Goal: Information Seeking & Learning: Learn about a topic

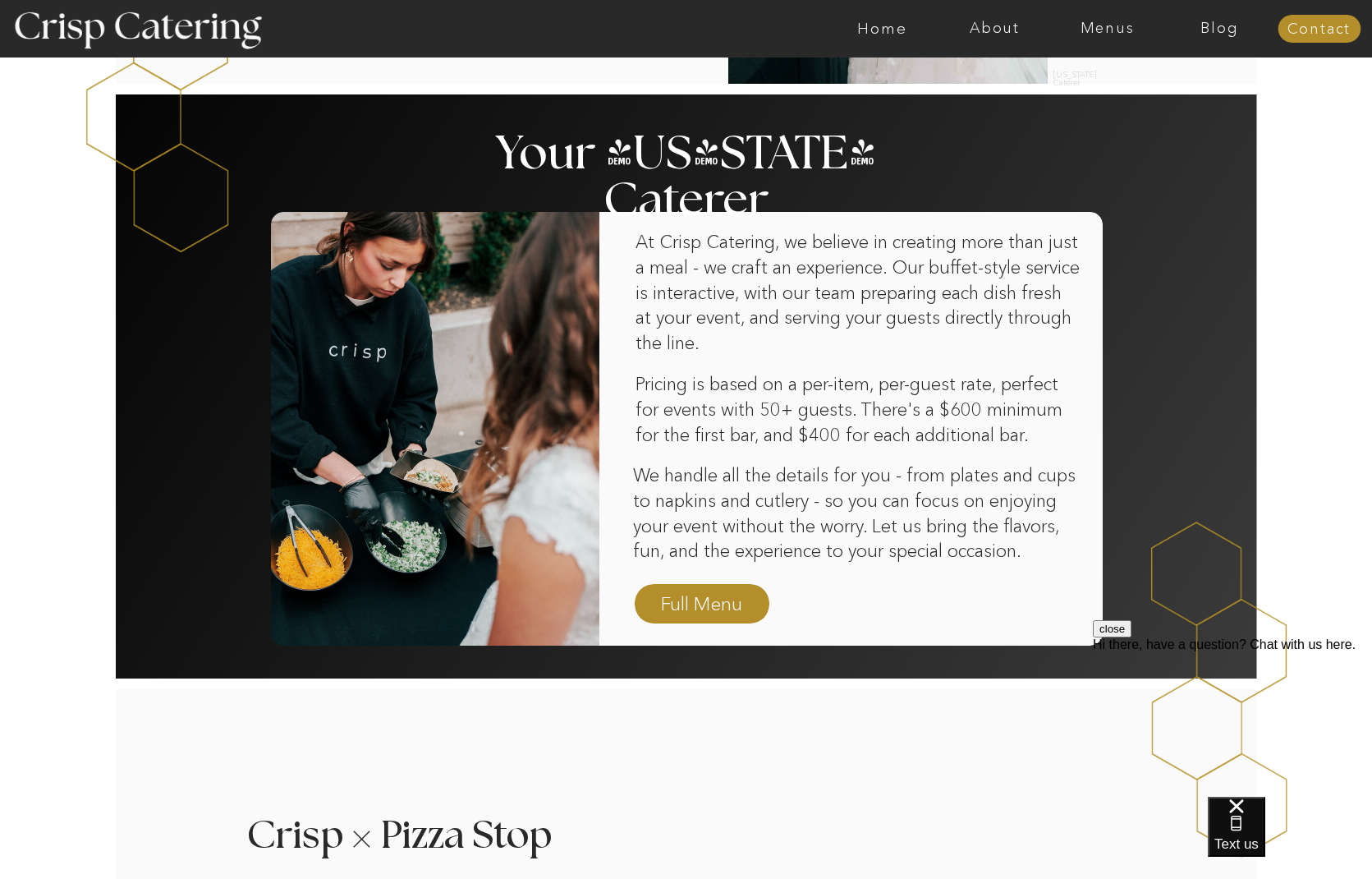
scroll to position [915, 0]
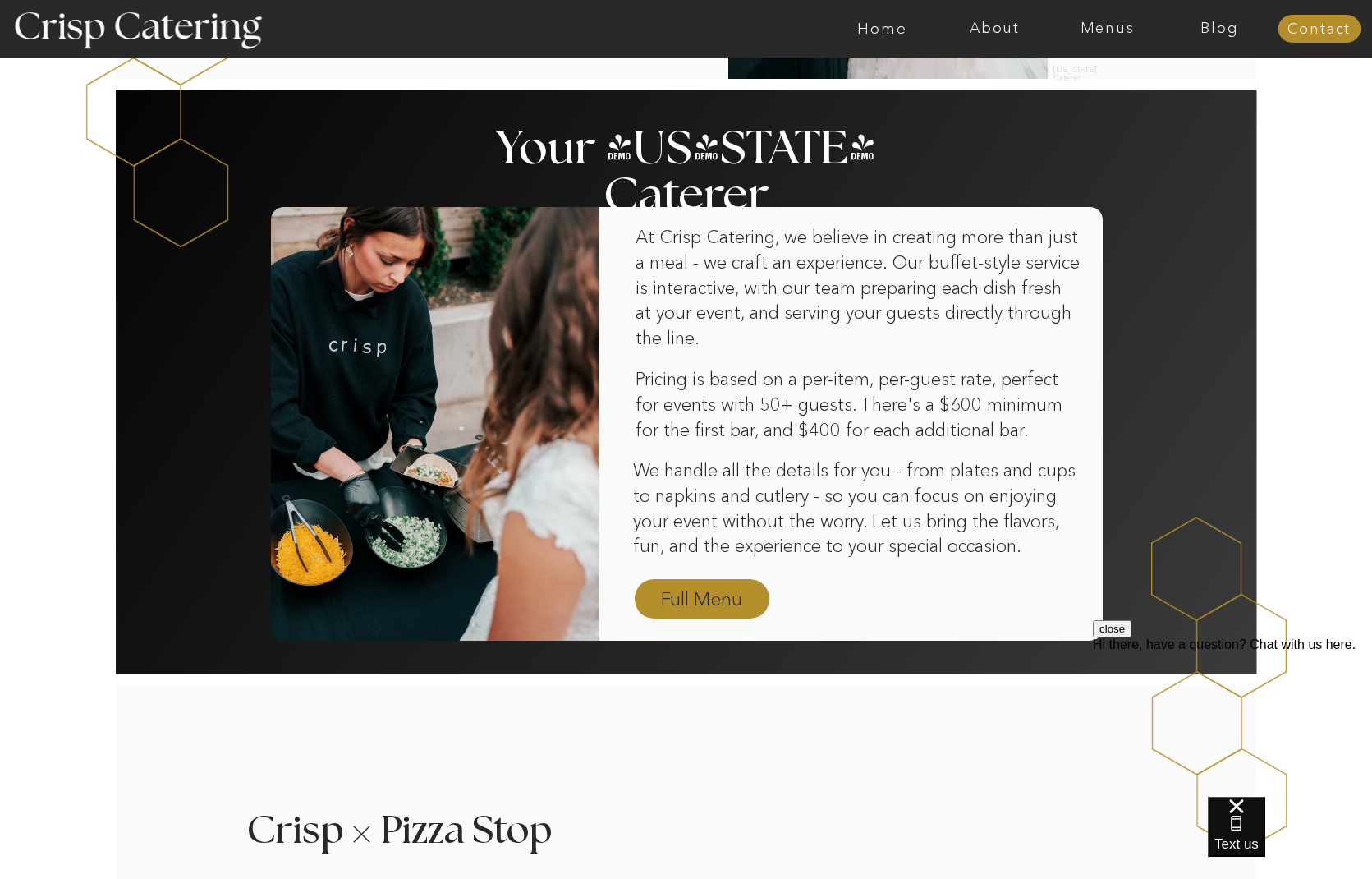
click at [692, 598] on nav "Full Menu" at bounding box center [702, 599] width 95 height 29
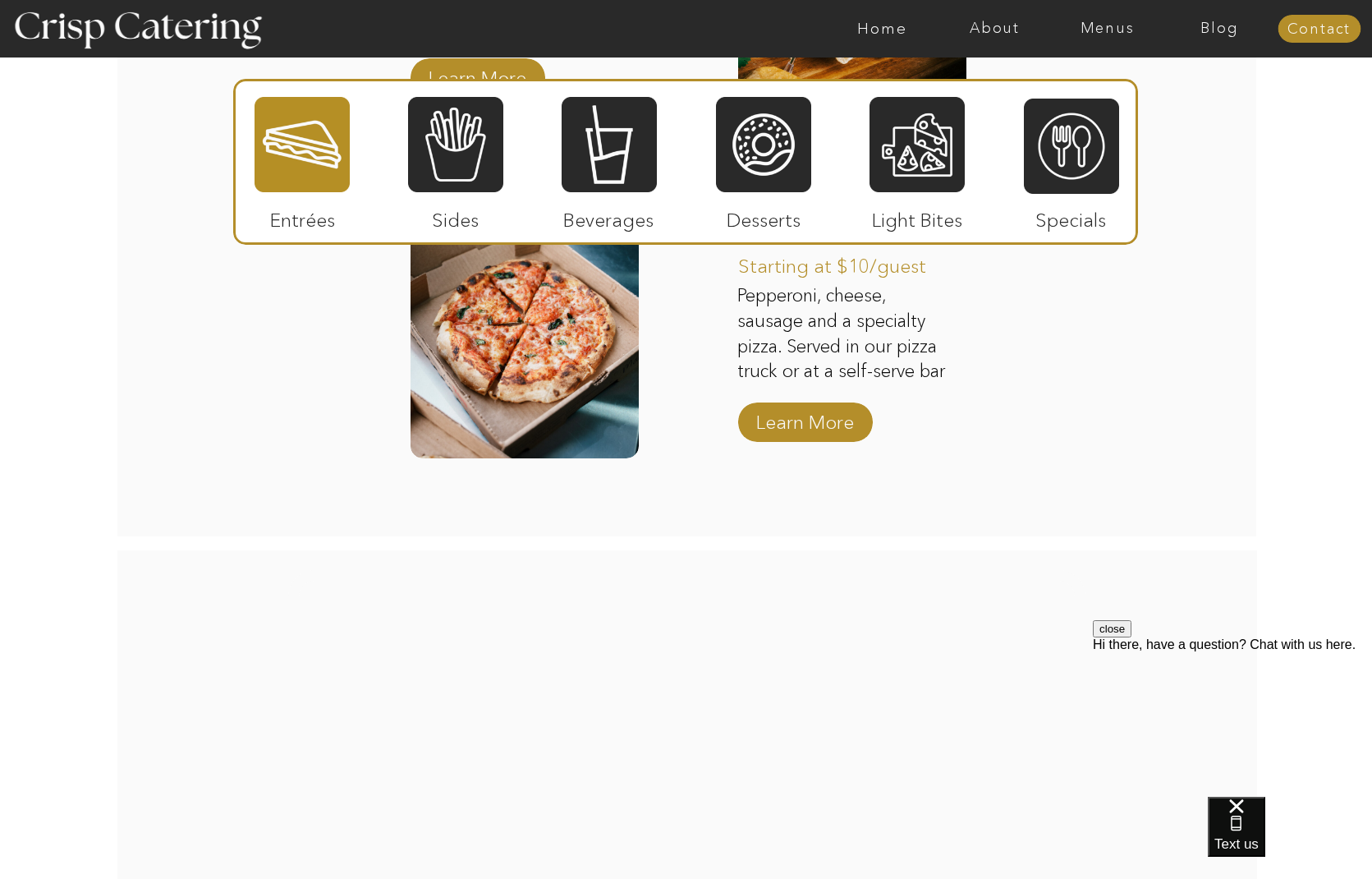
scroll to position [2304, 0]
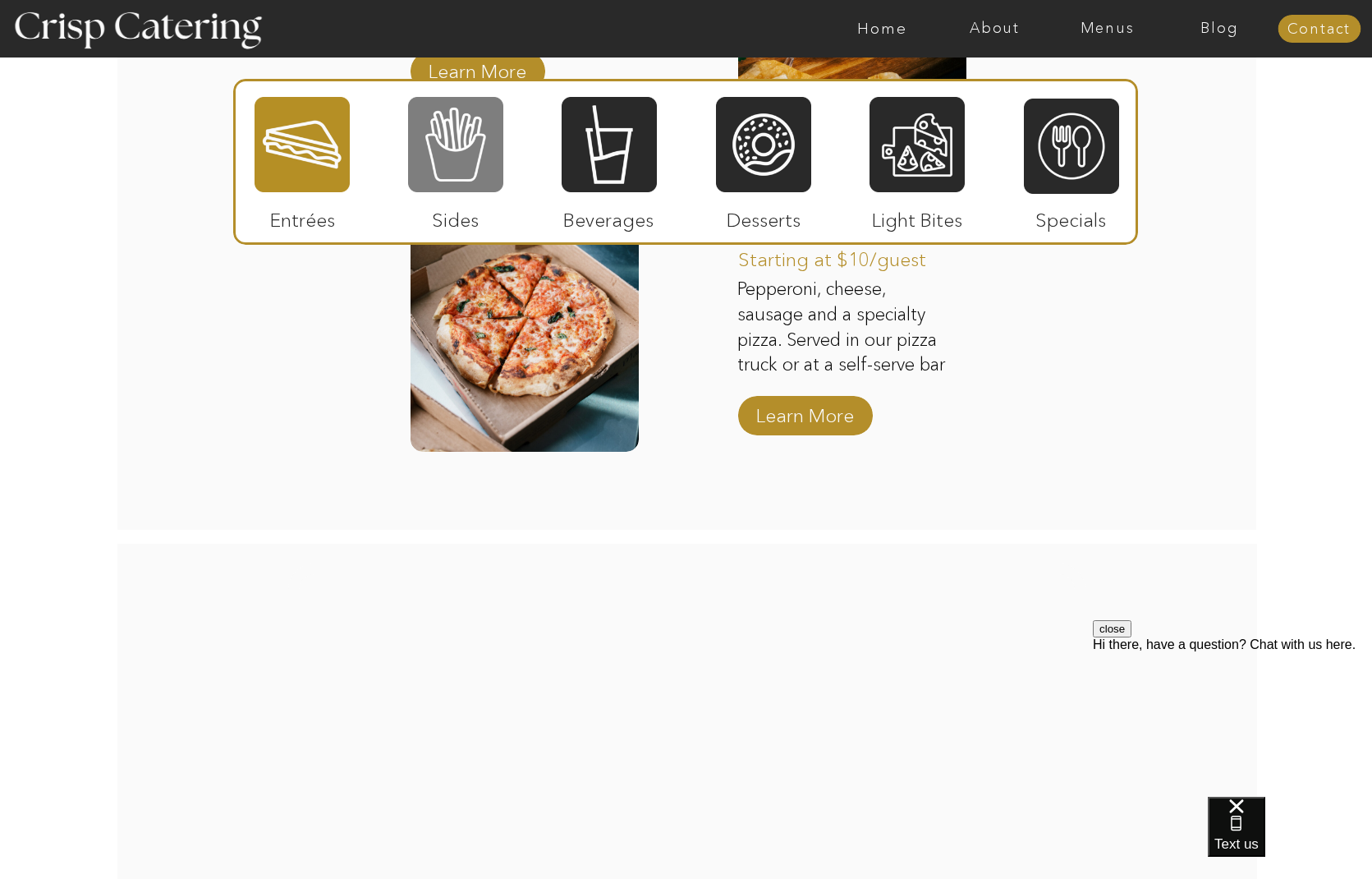
click at [455, 158] on div at bounding box center [456, 144] width 95 height 98
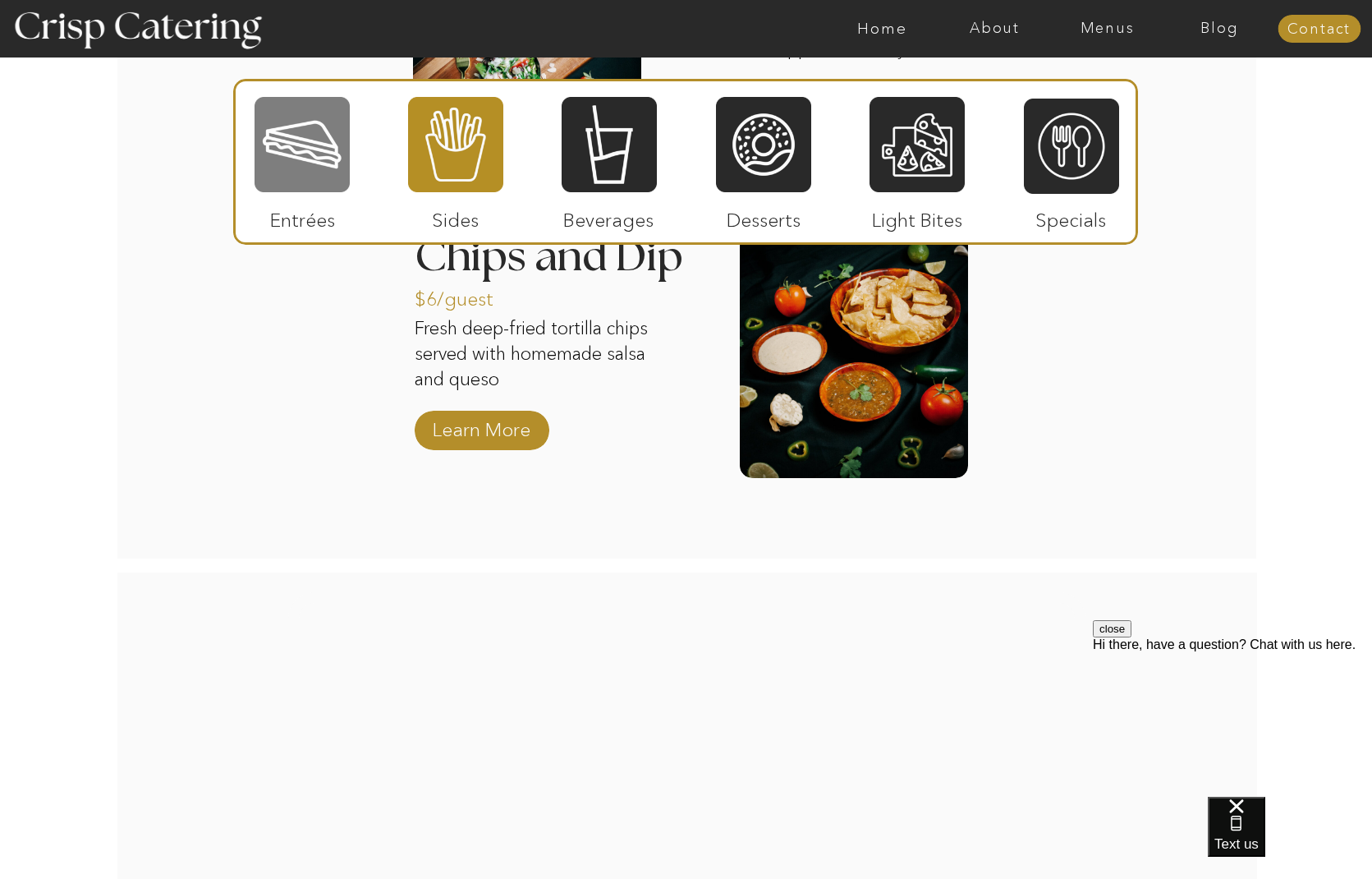
scroll to position [2298, 1]
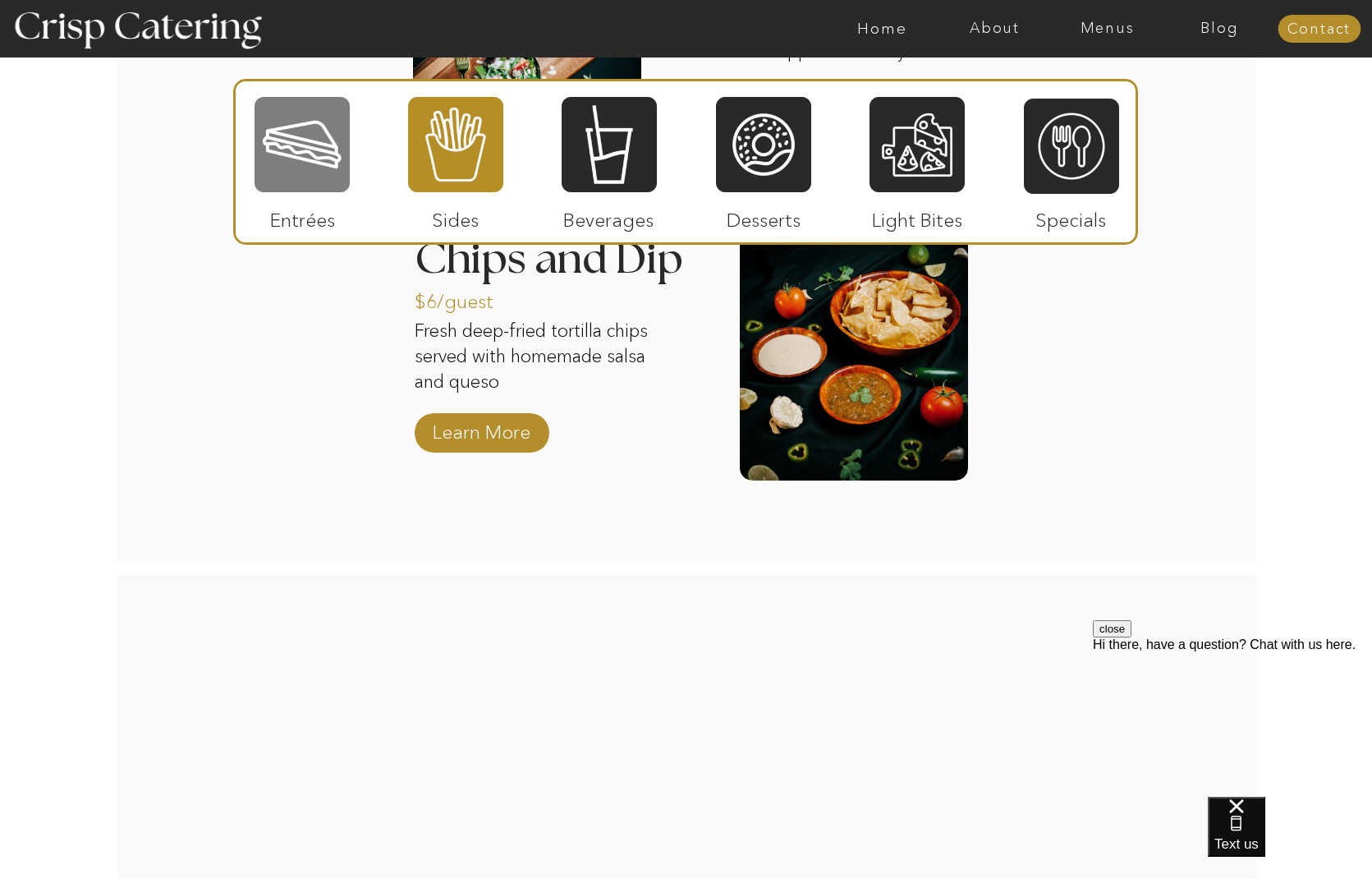
click at [314, 157] on div at bounding box center [302, 144] width 95 height 98
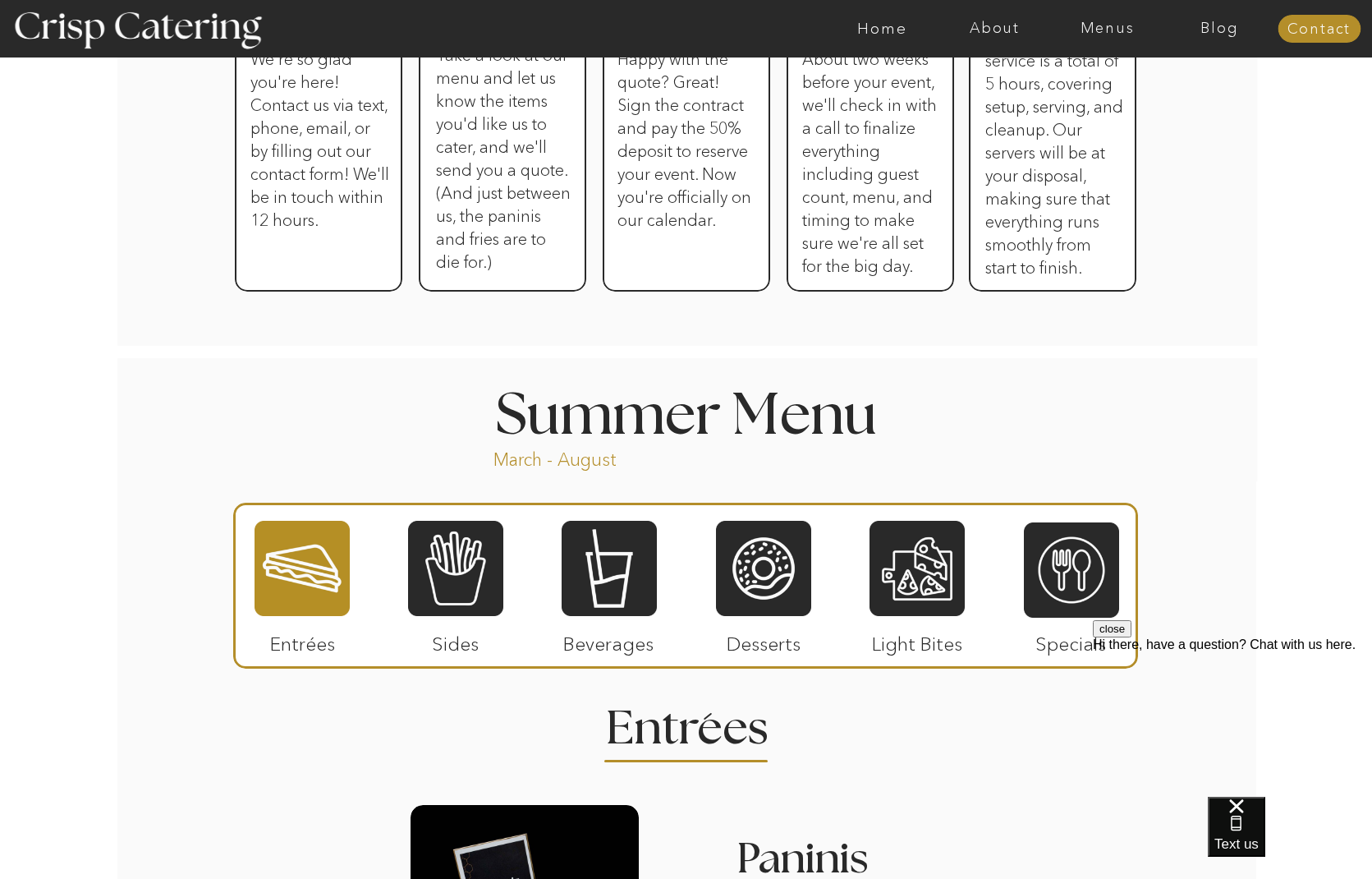
scroll to position [1049, 0]
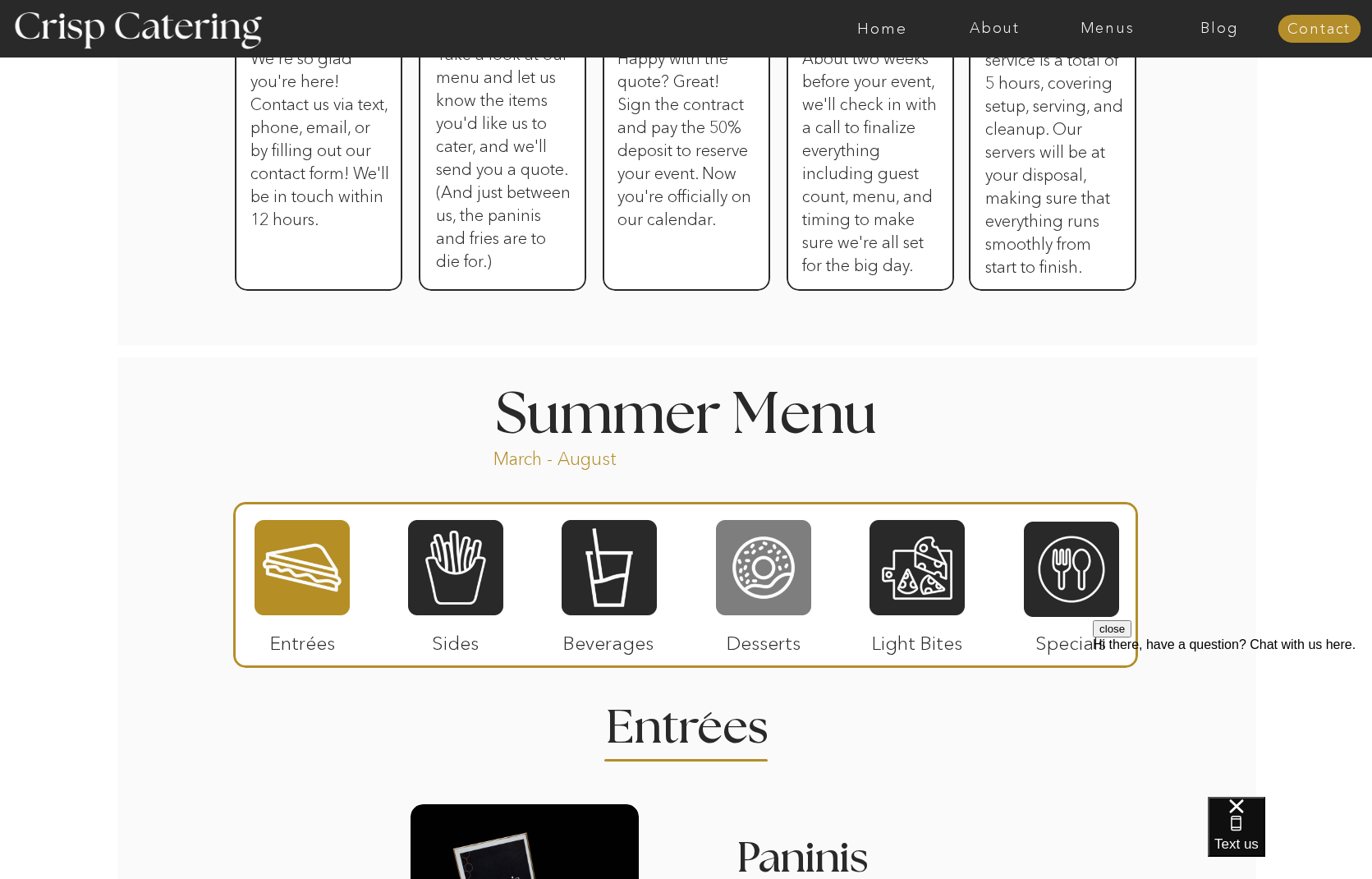
click at [781, 577] on div at bounding box center [764, 567] width 95 height 98
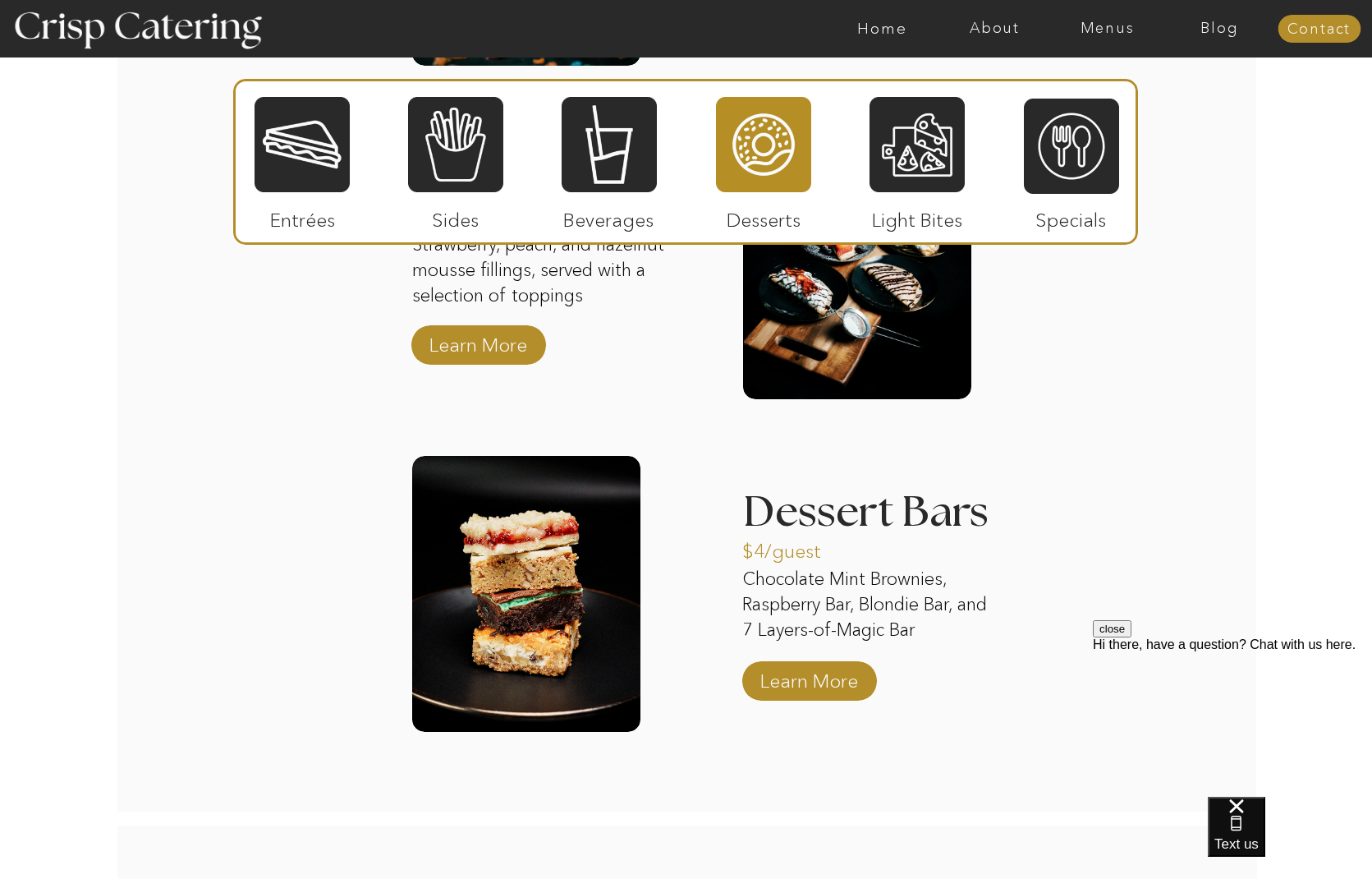
scroll to position [2111, 0]
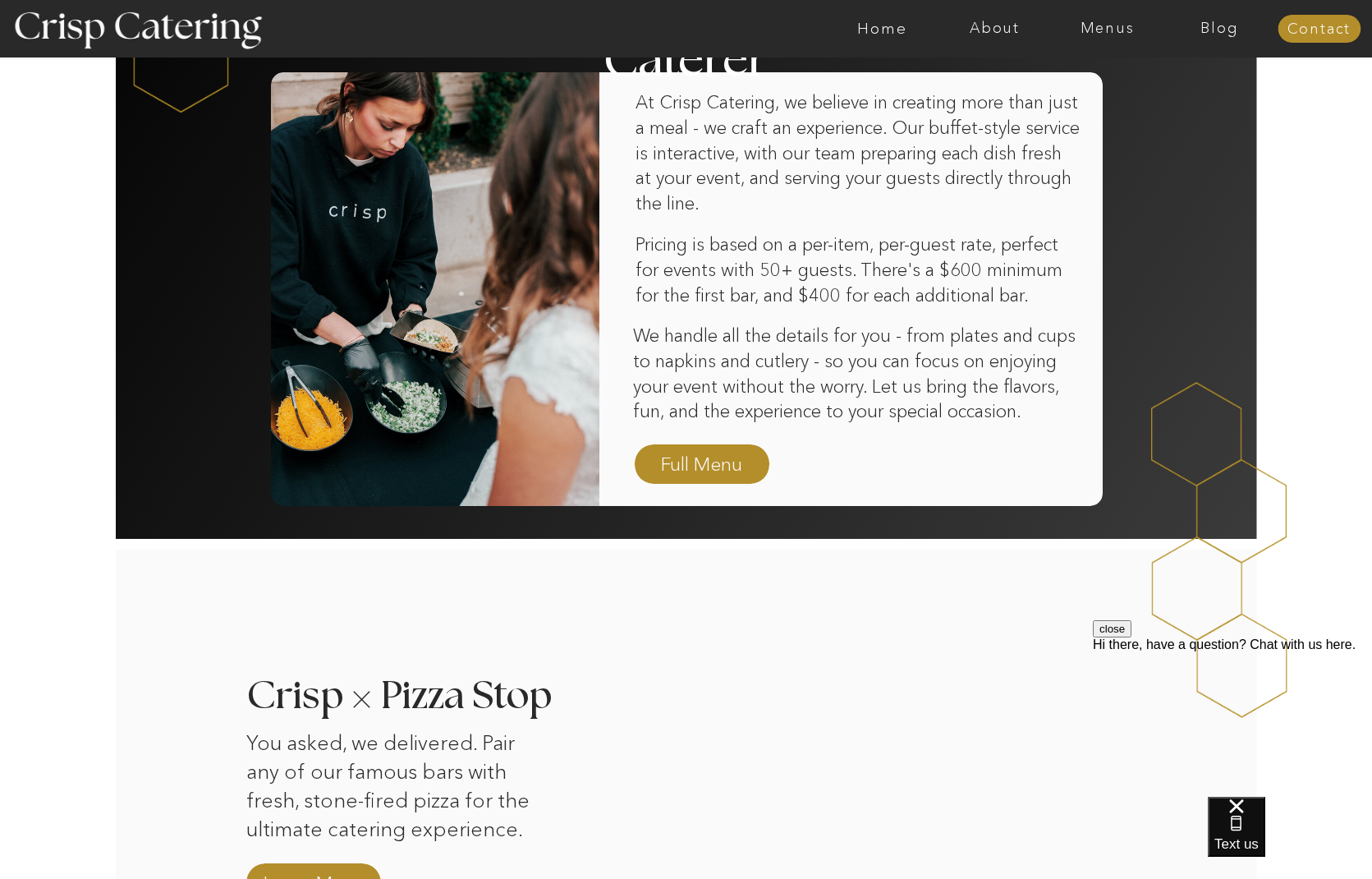
scroll to position [1074, 0]
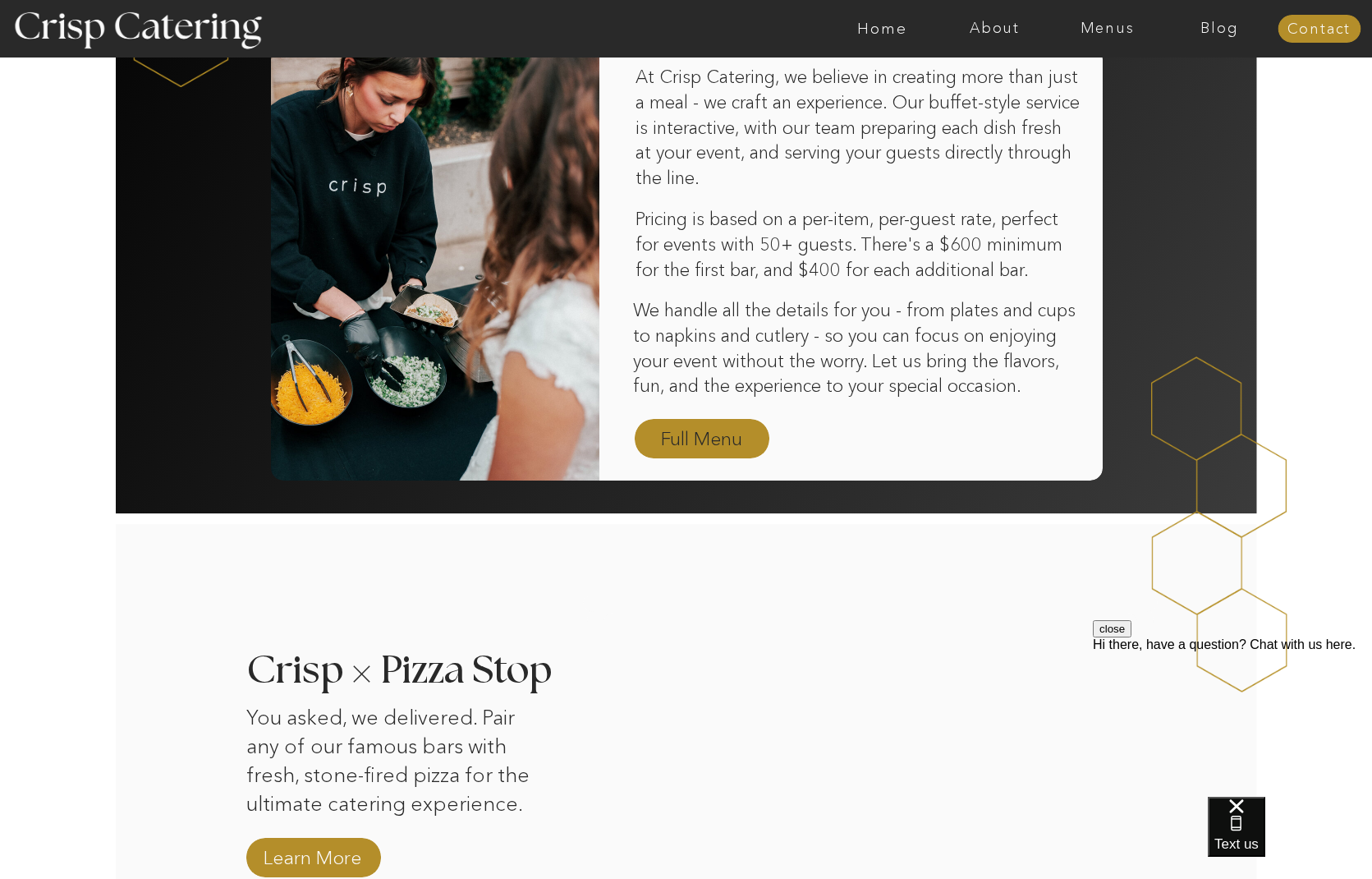
click at [690, 439] on nav "Full Menu" at bounding box center [702, 440] width 95 height 29
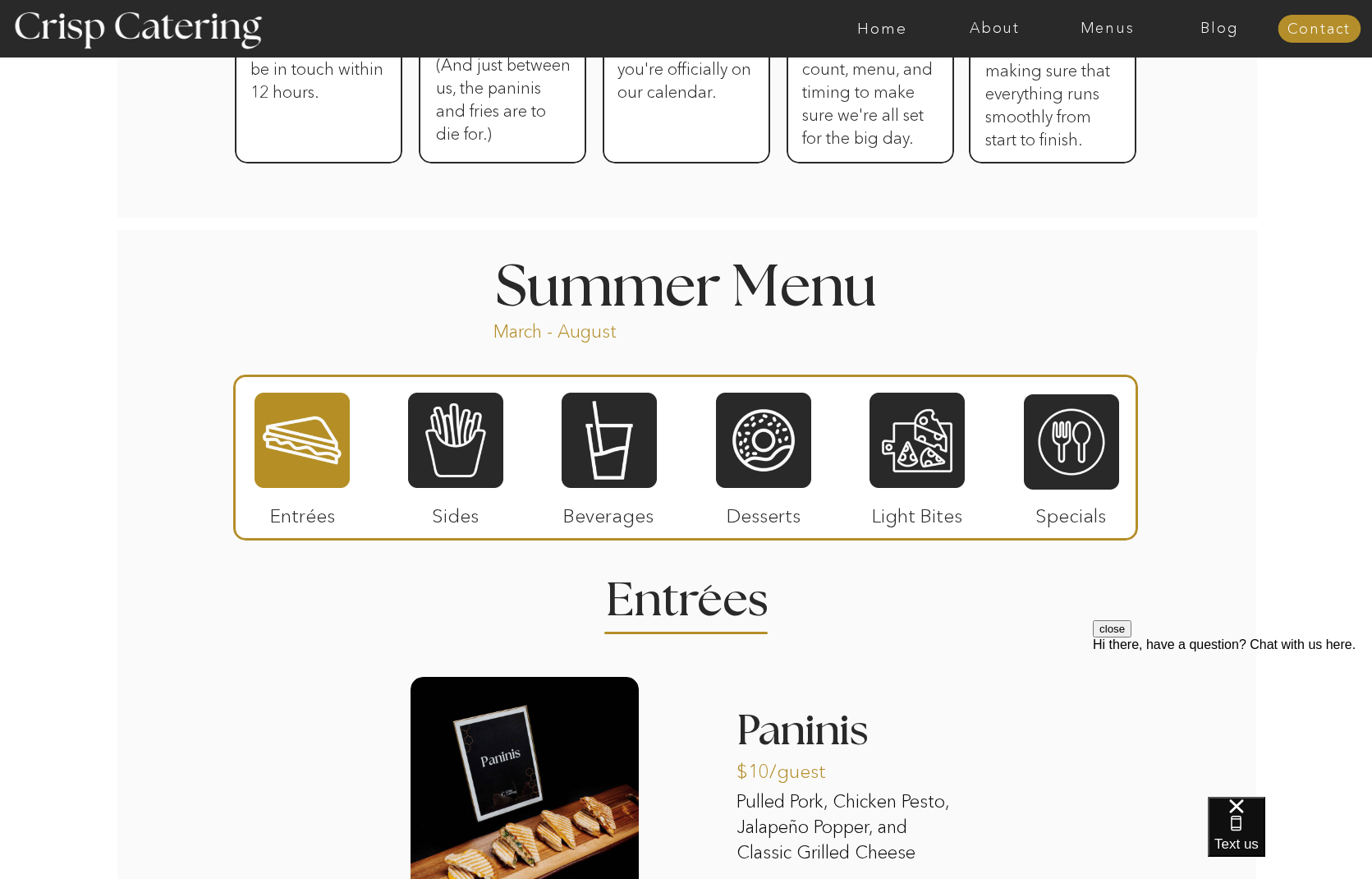
scroll to position [1178, 0]
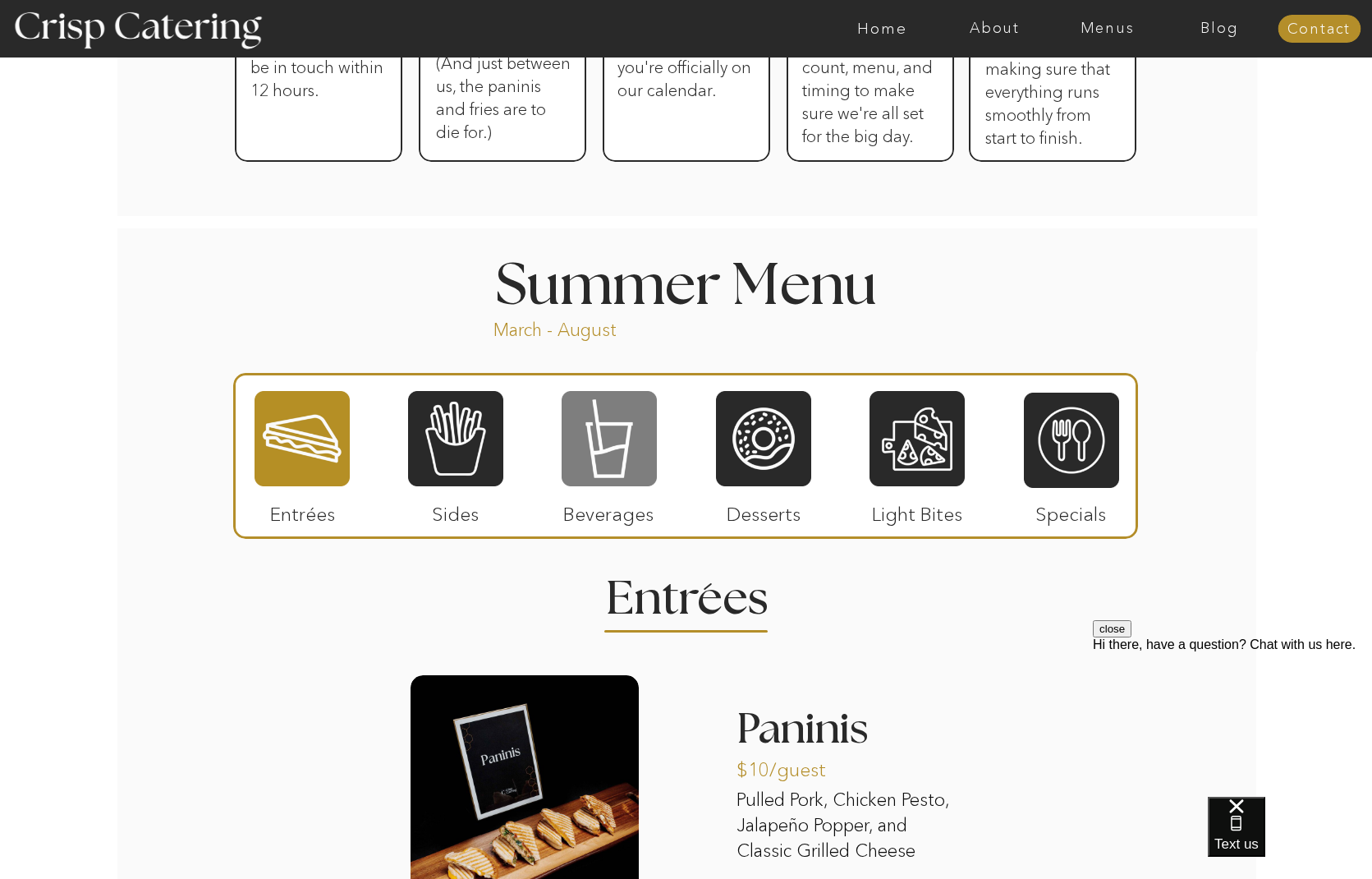
click at [611, 442] on div at bounding box center [609, 438] width 95 height 98
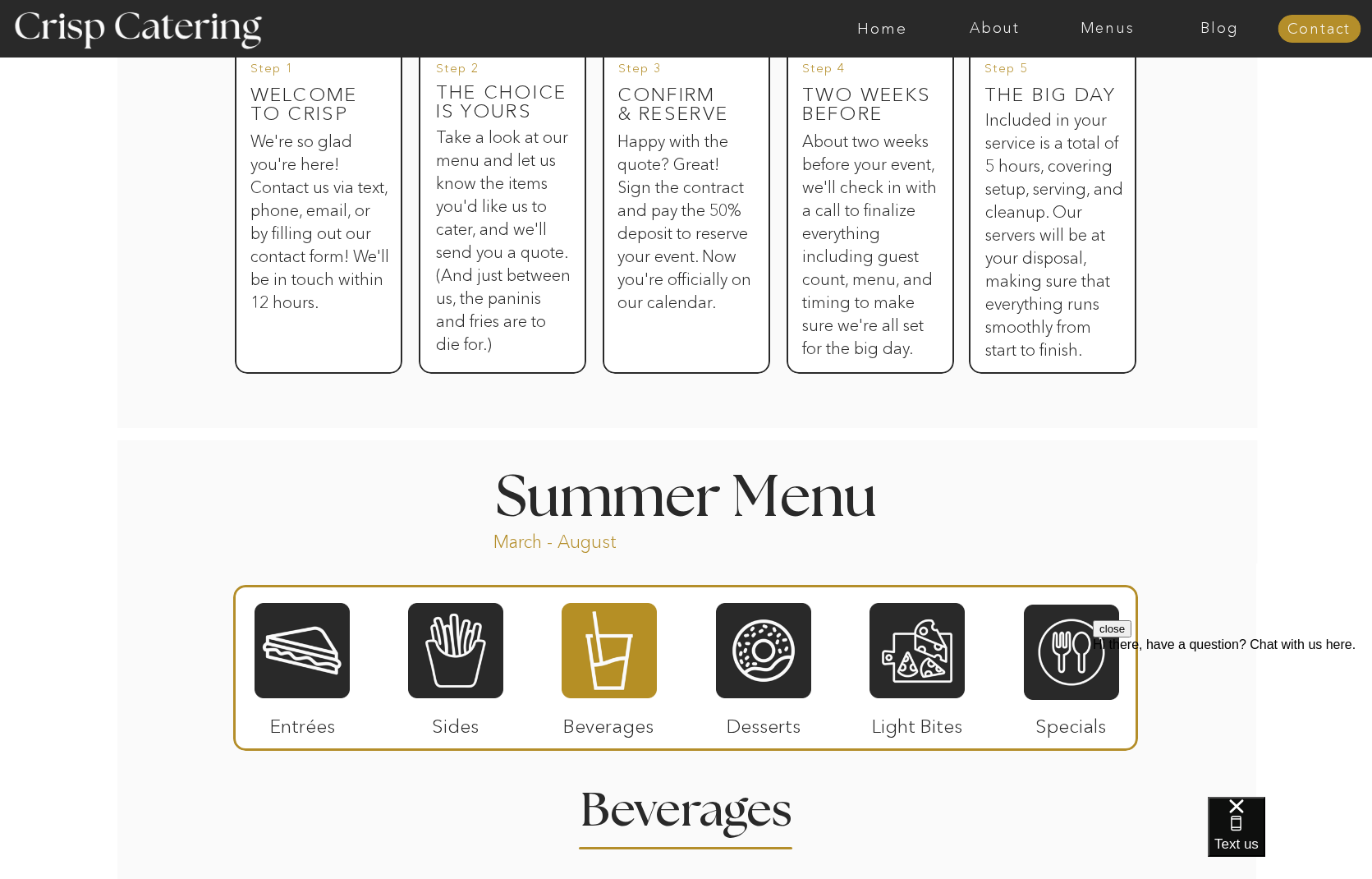
scroll to position [969, 0]
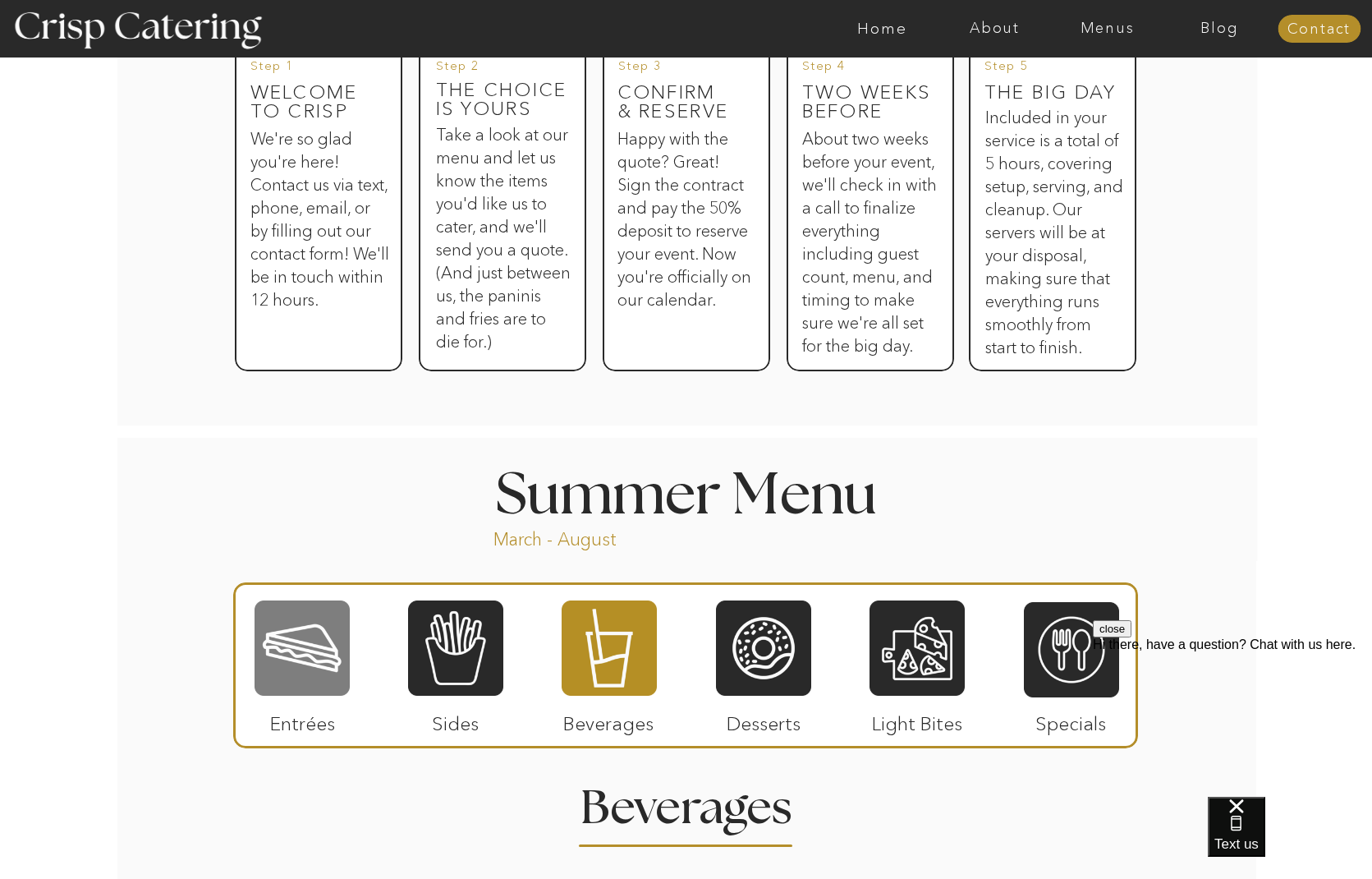
click at [307, 677] on div at bounding box center [302, 647] width 95 height 98
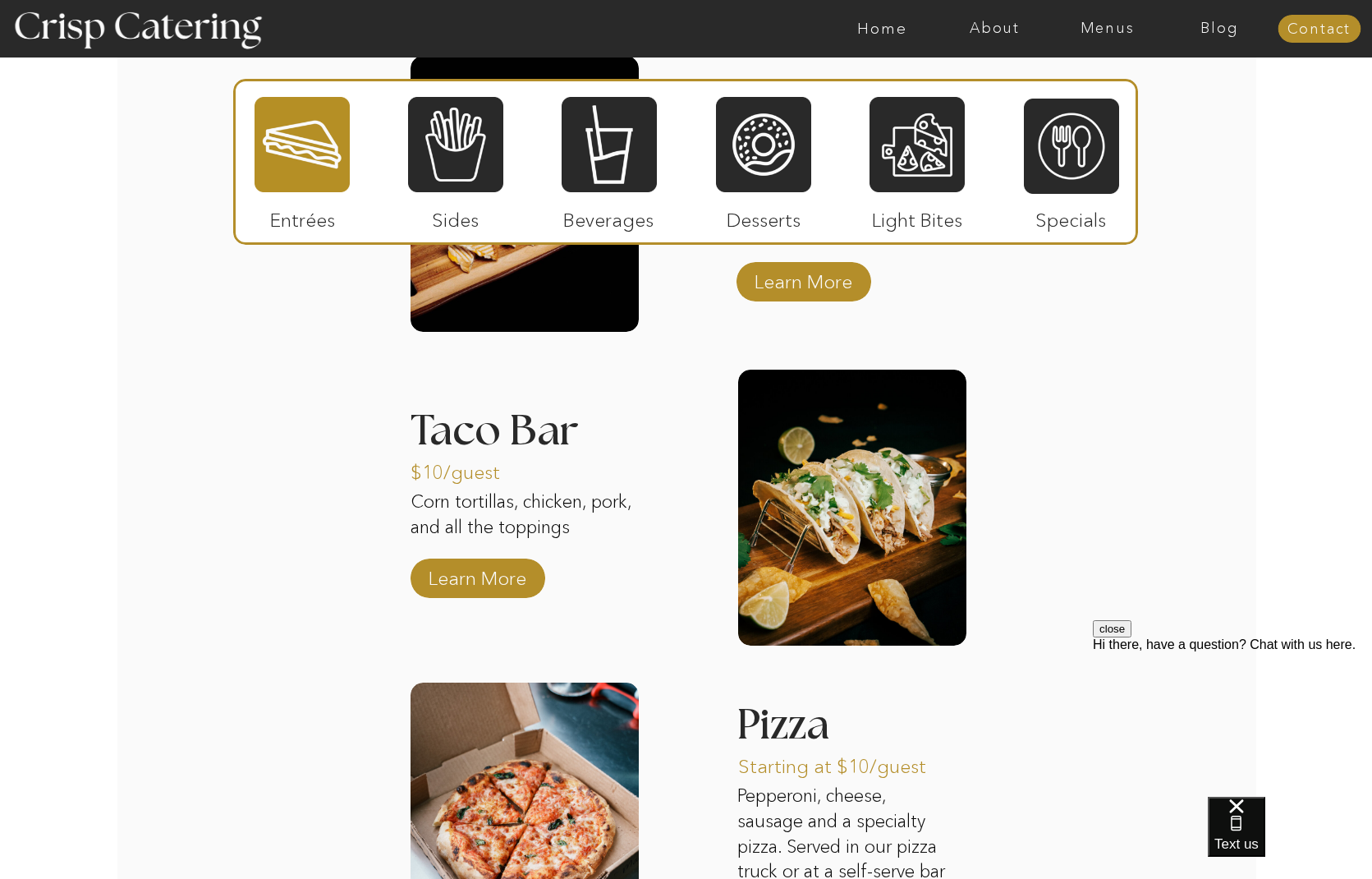
scroll to position [1795, 0]
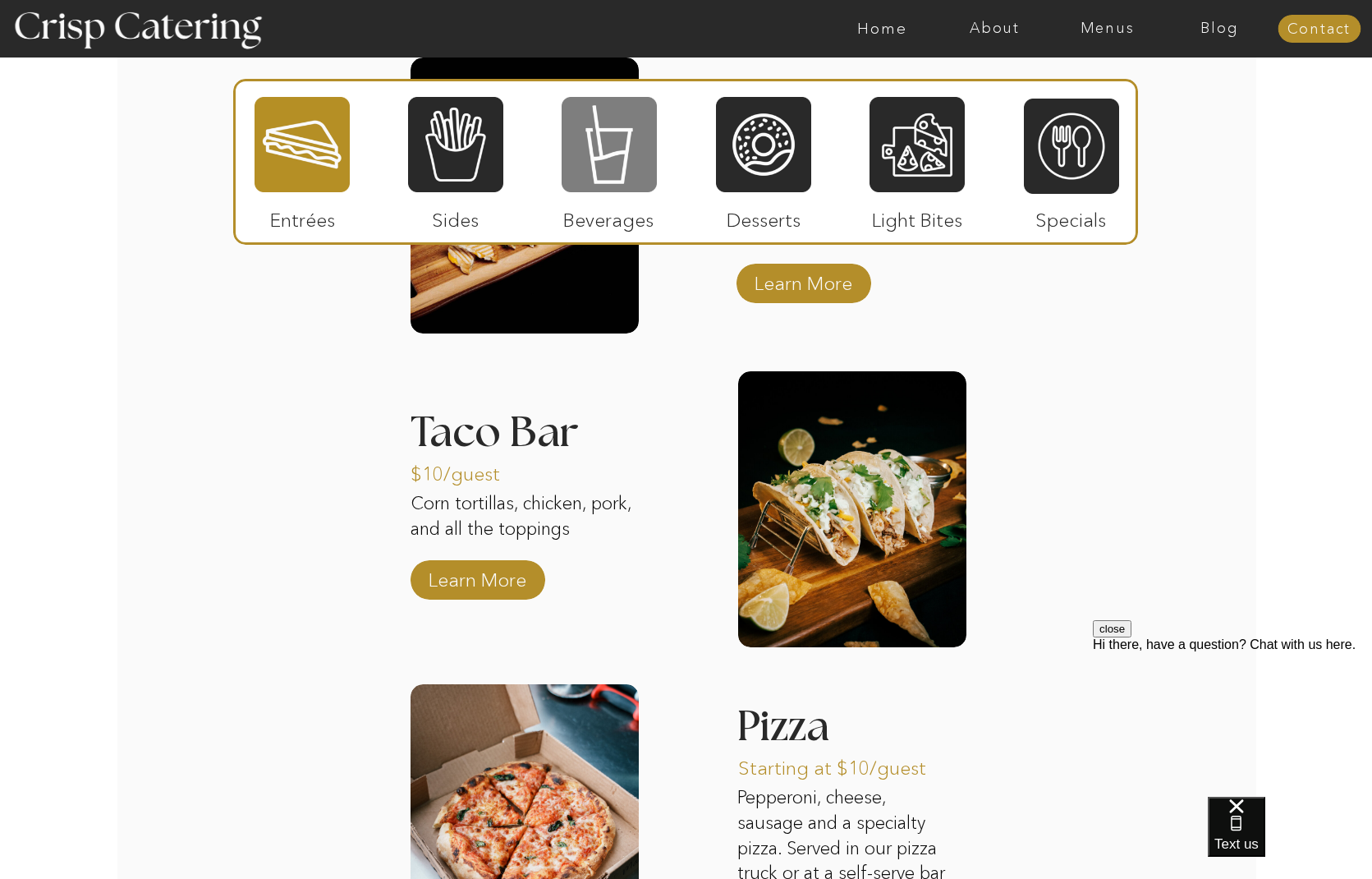
click at [628, 149] on div at bounding box center [609, 144] width 95 height 98
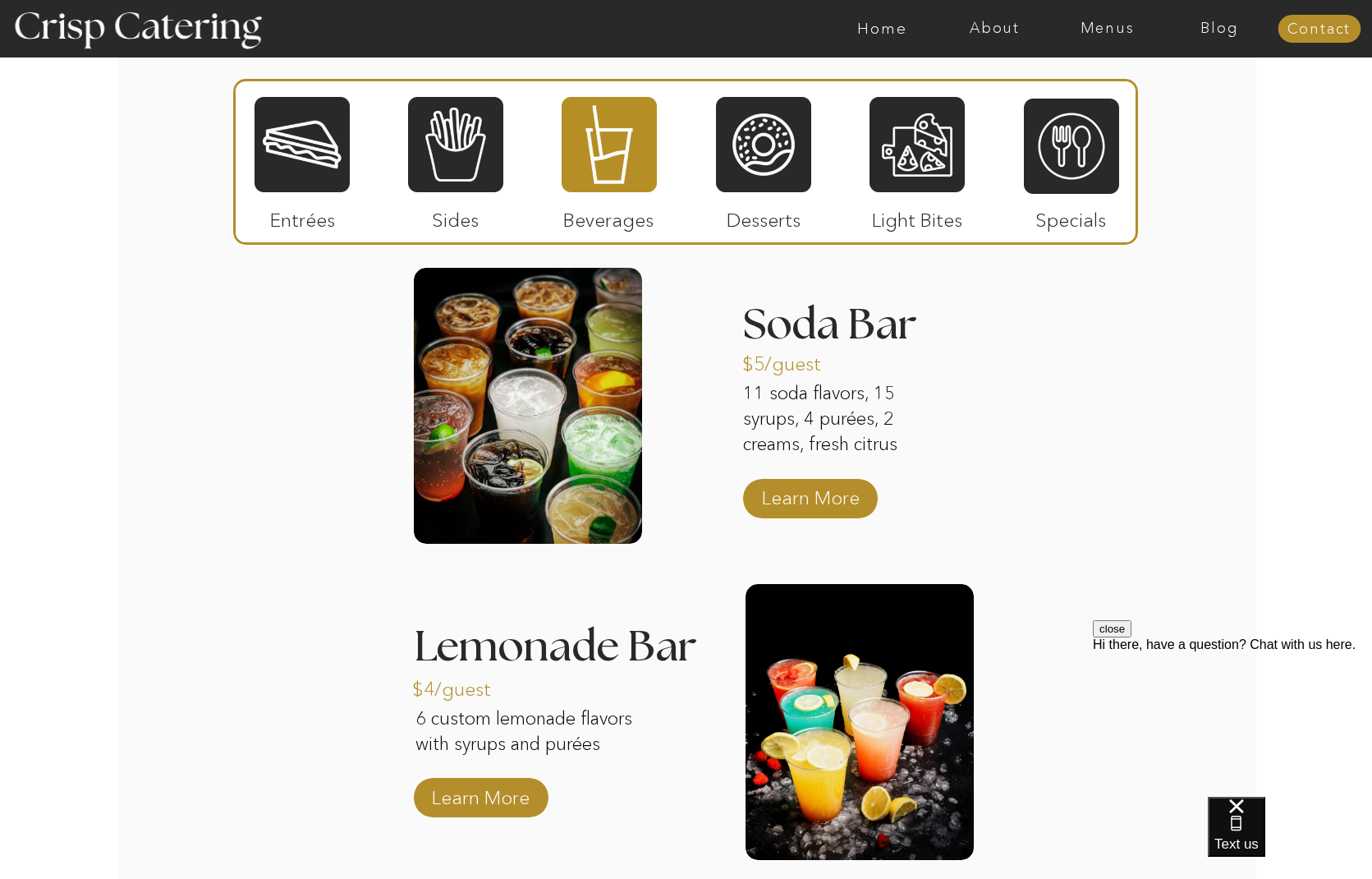
scroll to position [1592, 0]
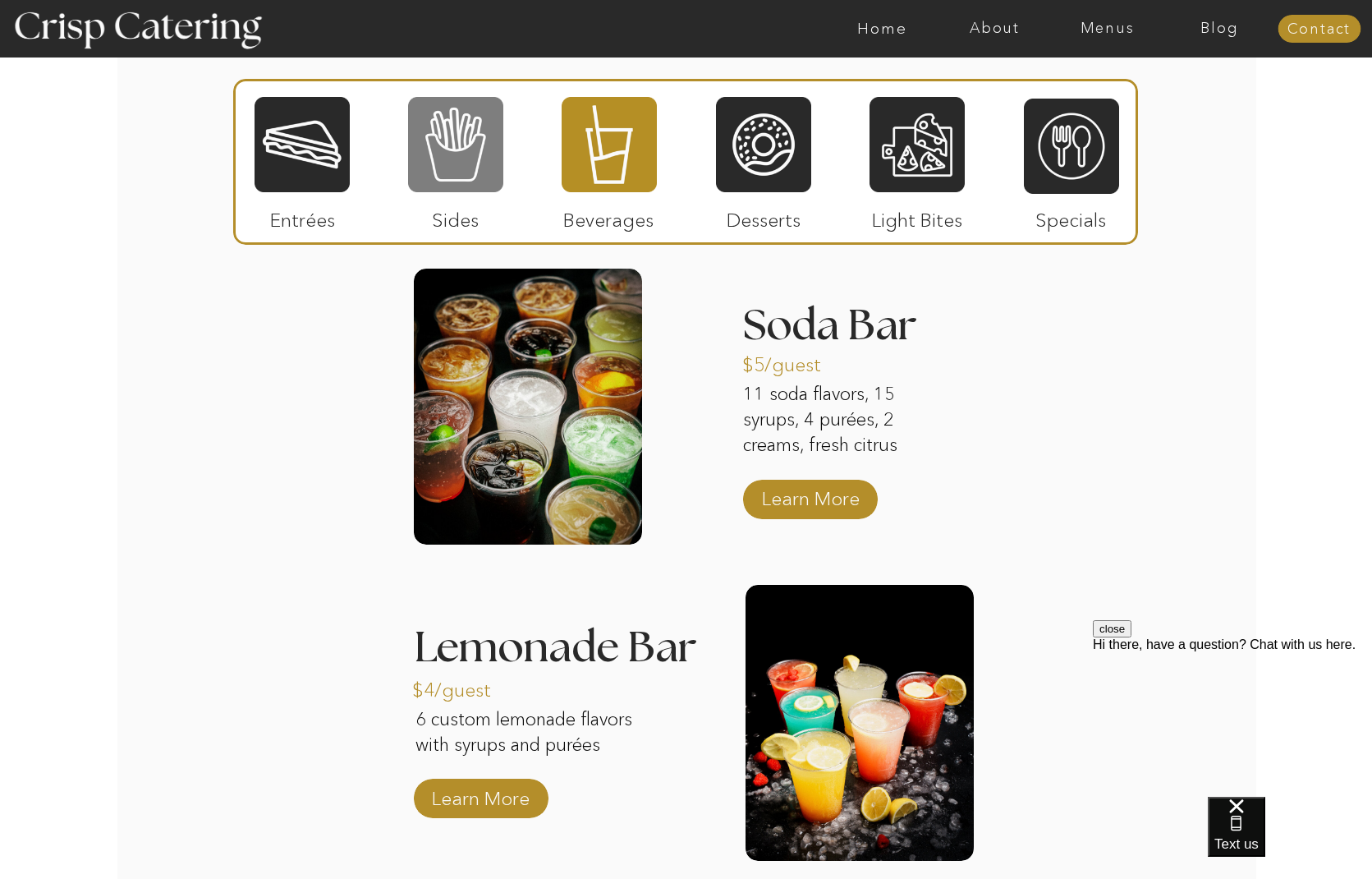
click at [456, 145] on div at bounding box center [456, 144] width 95 height 98
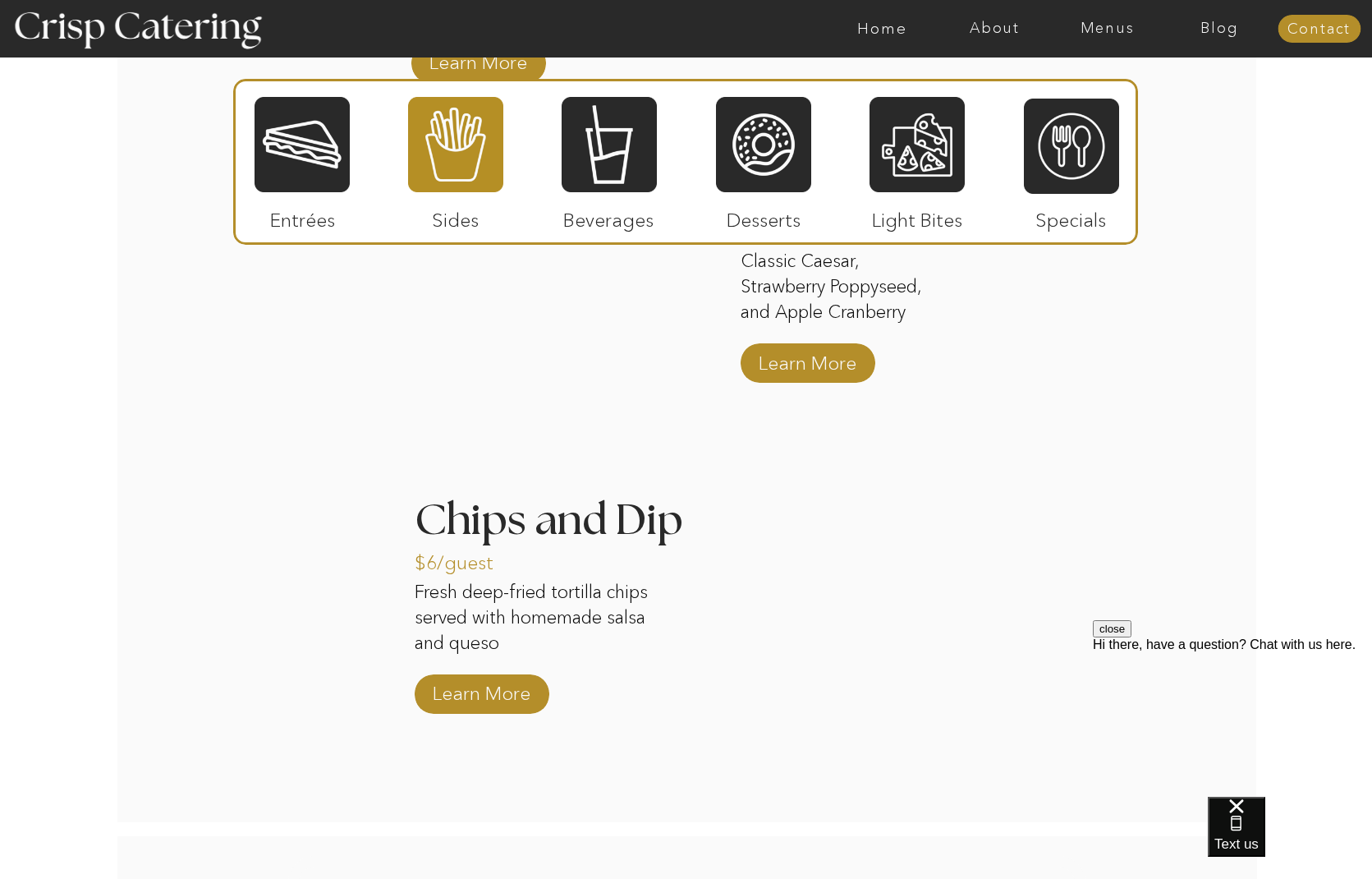
scroll to position [2046, 0]
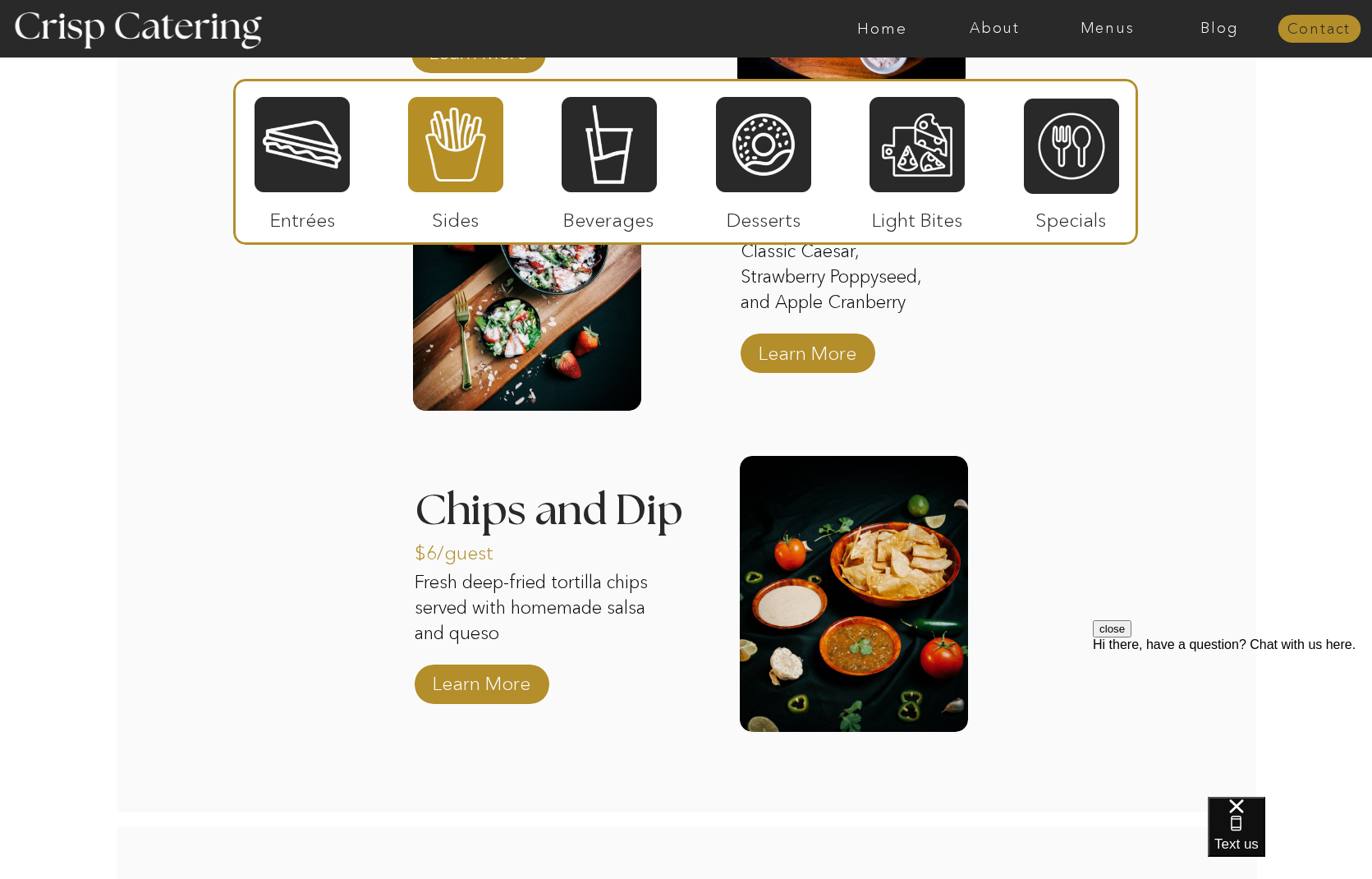
click at [1312, 28] on nav "Contact" at bounding box center [1319, 30] width 83 height 17
click at [779, 166] on div at bounding box center [764, 144] width 95 height 98
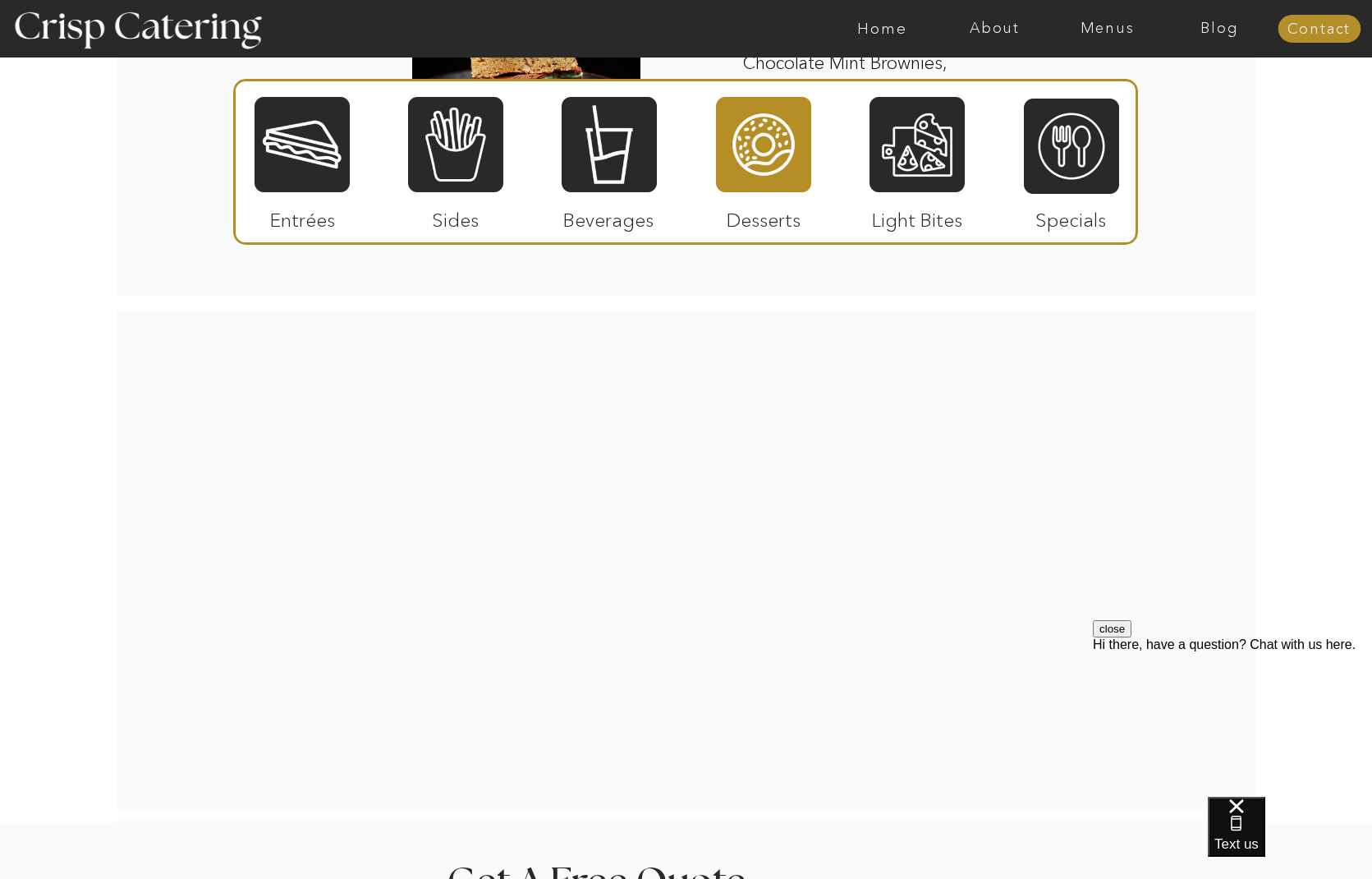
scroll to position [2596, 0]
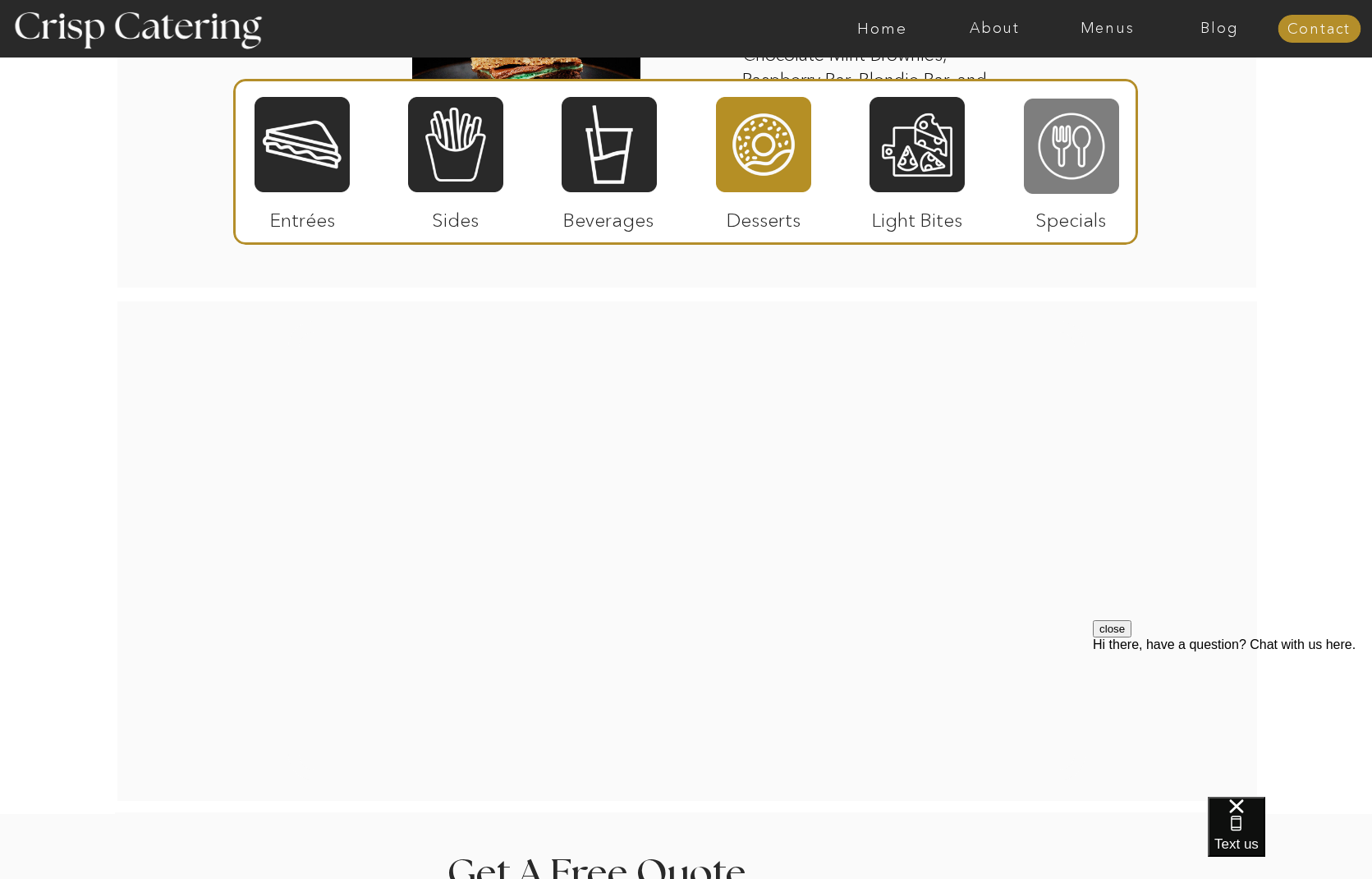
click at [1056, 150] on div at bounding box center [1071, 146] width 95 height 98
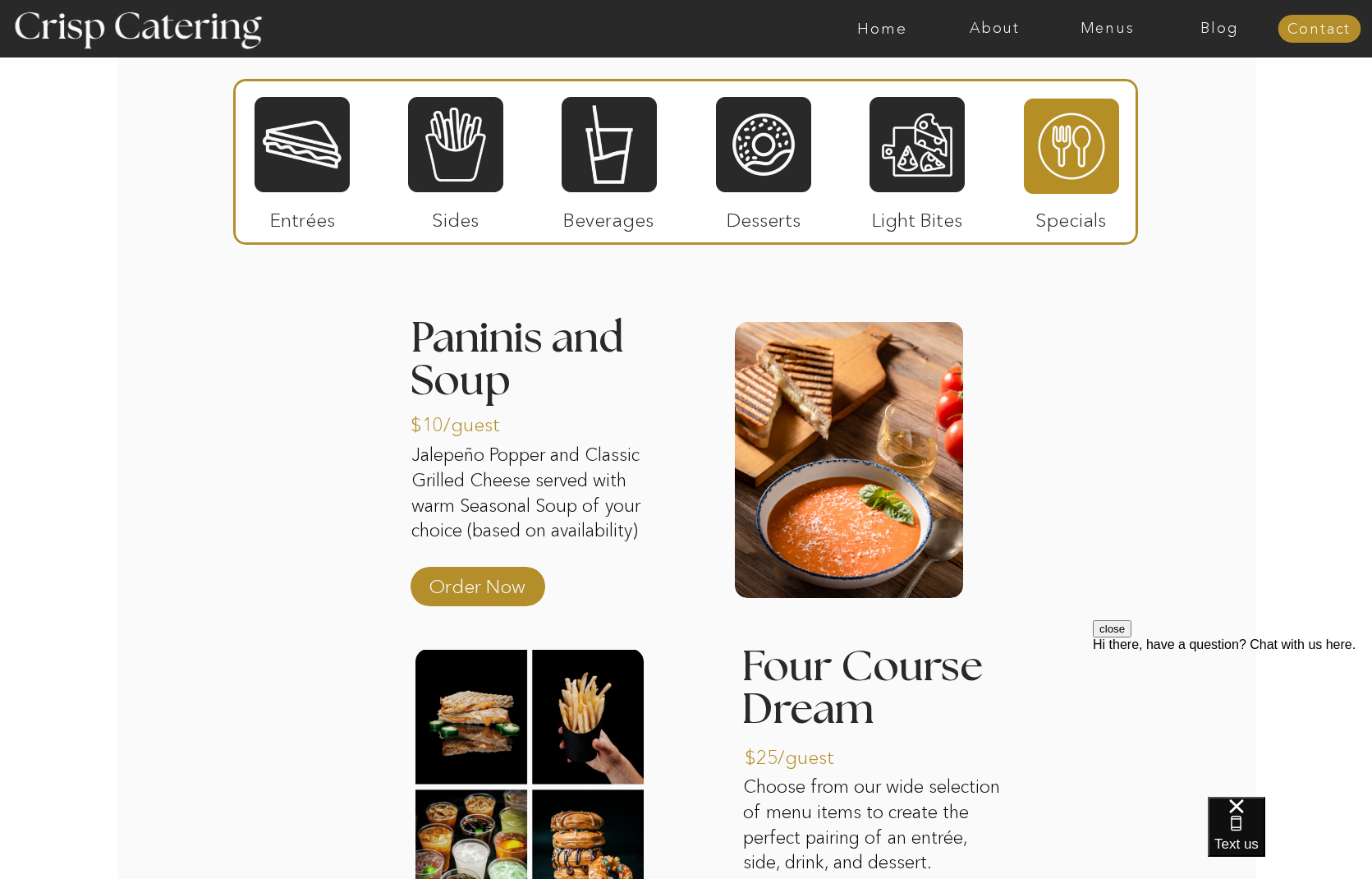
scroll to position [1569, 0]
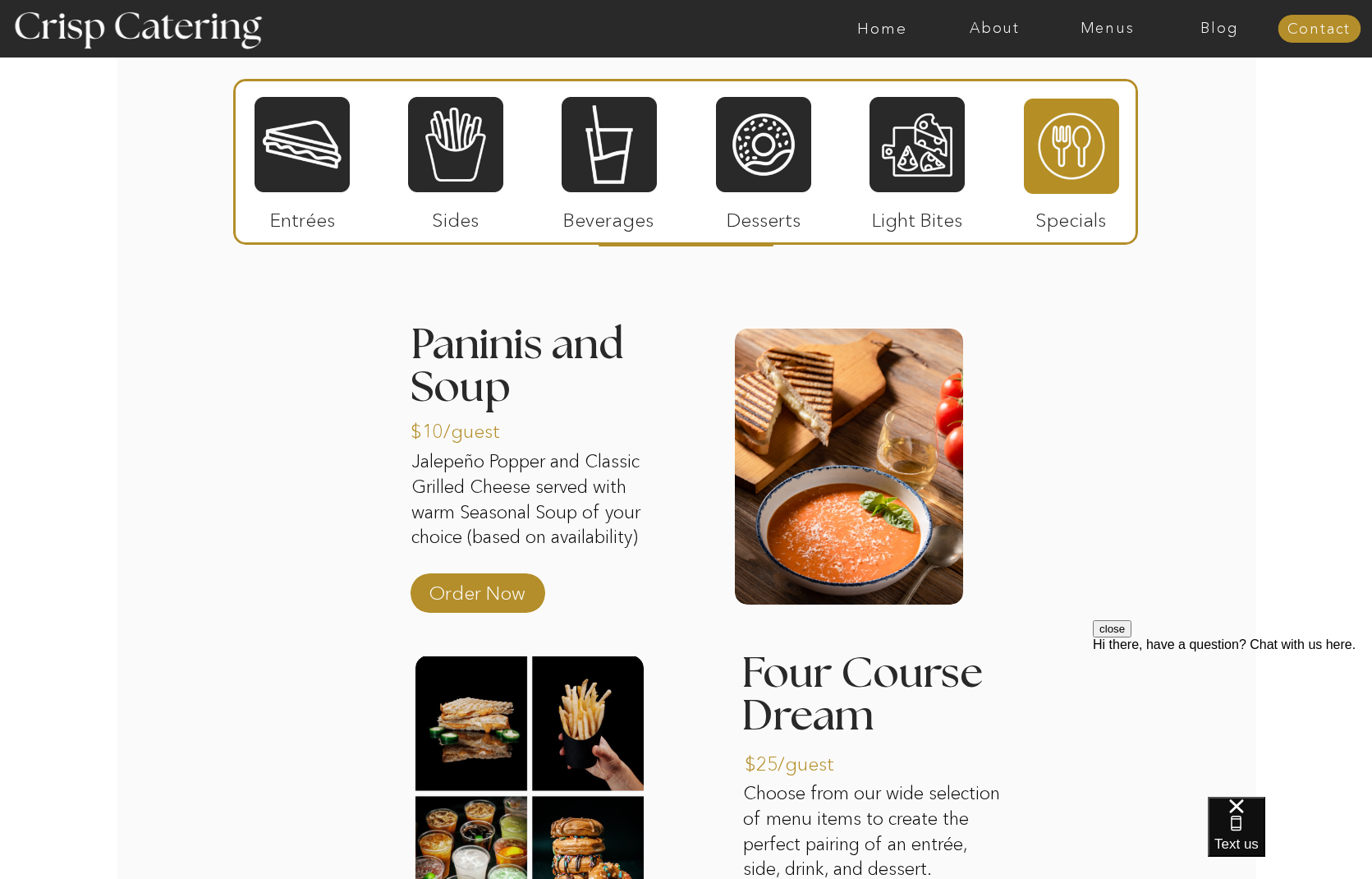
click at [488, 151] on div at bounding box center [456, 144] width 95 height 98
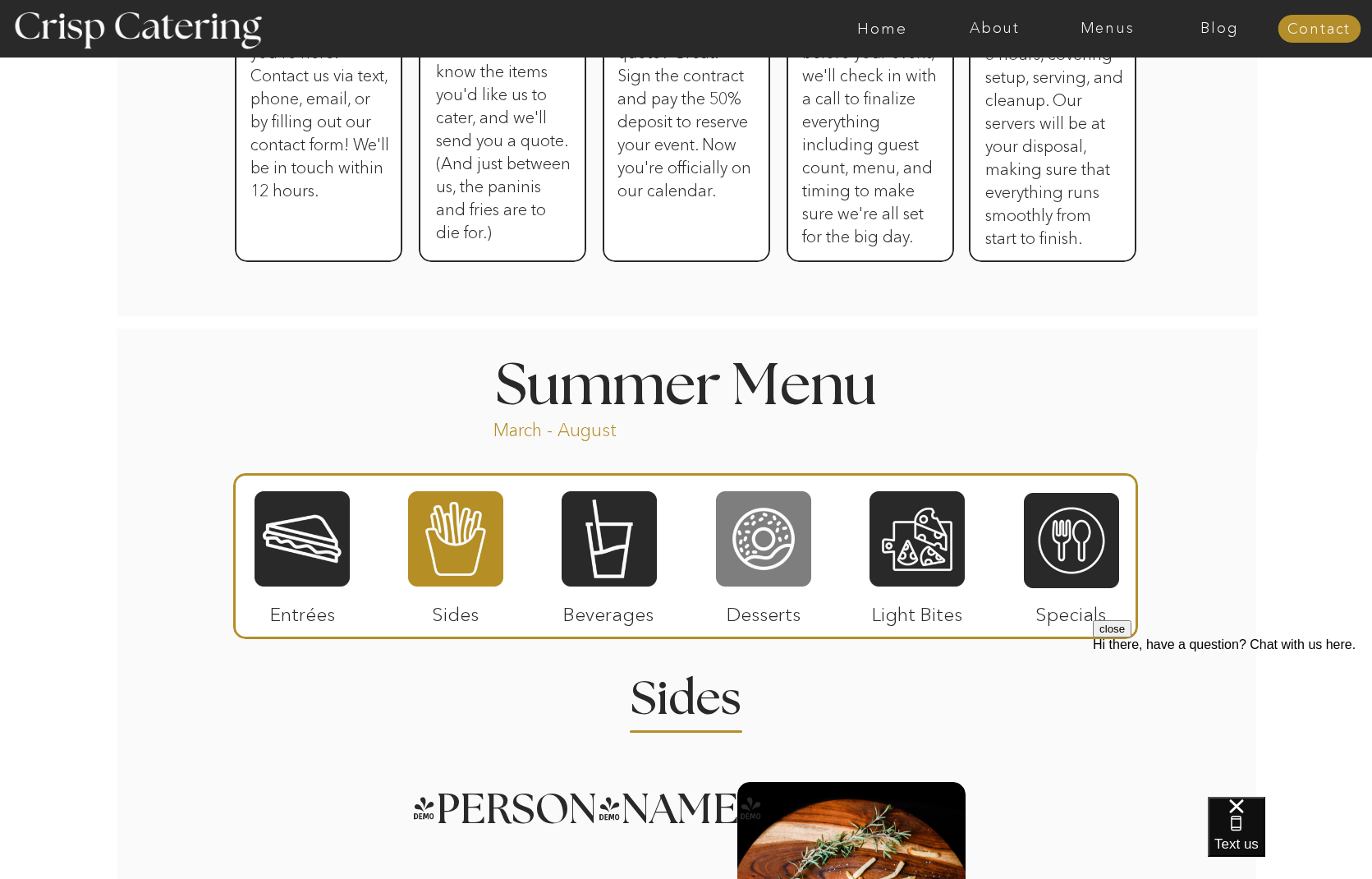
scroll to position [1087, 0]
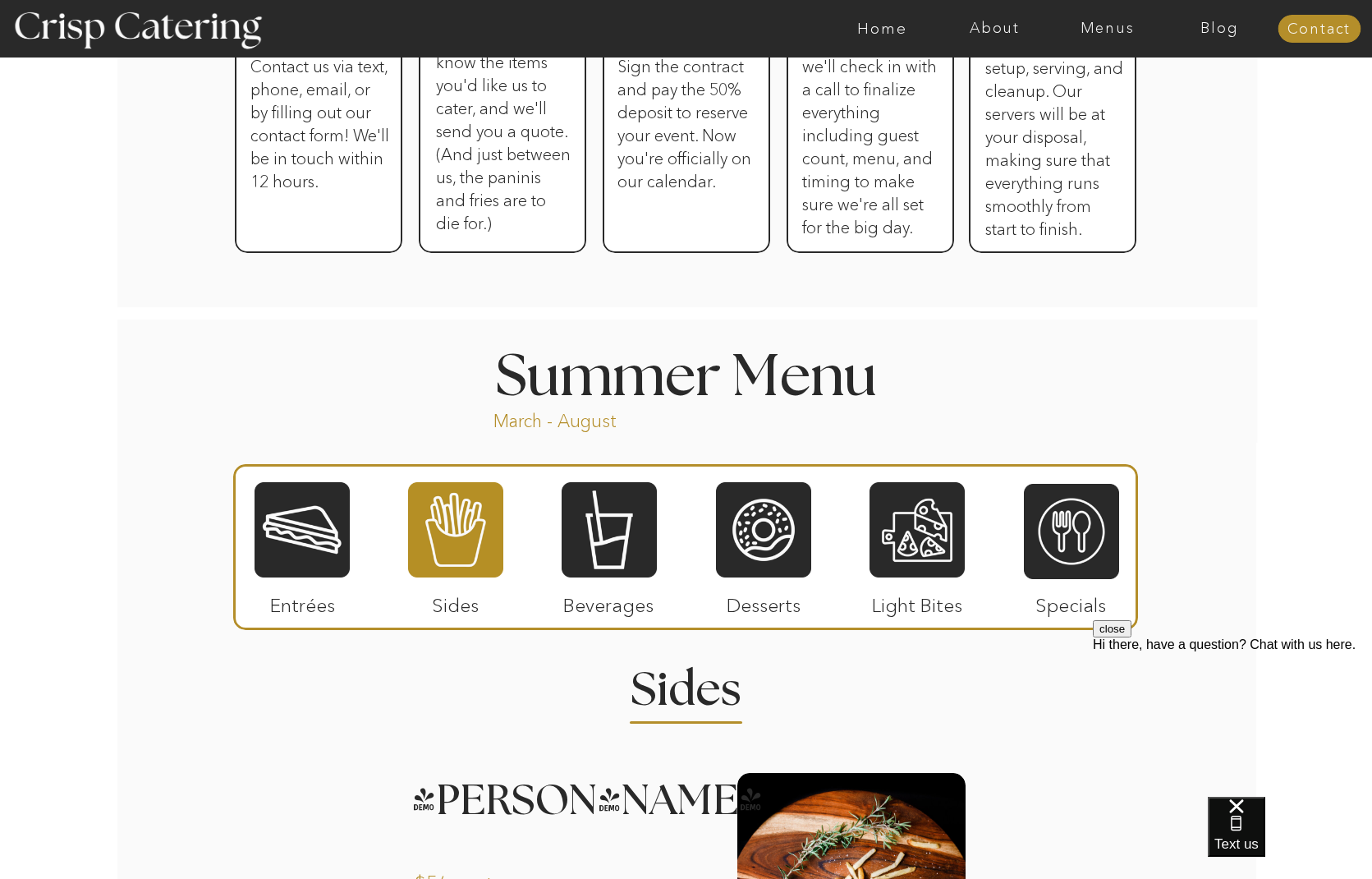
click at [908, 523] on div at bounding box center [917, 529] width 95 height 98
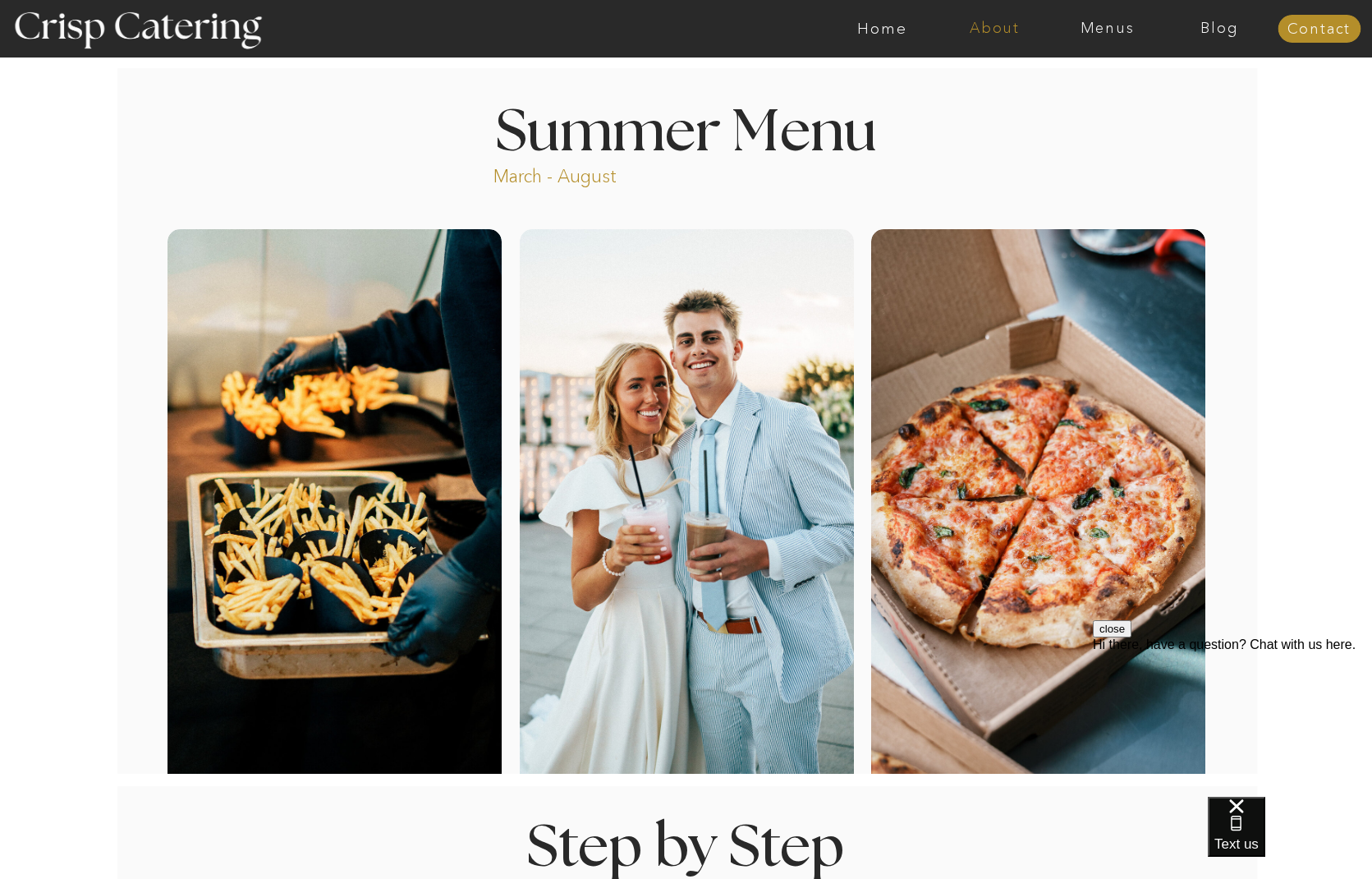
scroll to position [0, 0]
click at [990, 30] on nav "About" at bounding box center [994, 29] width 112 height 17
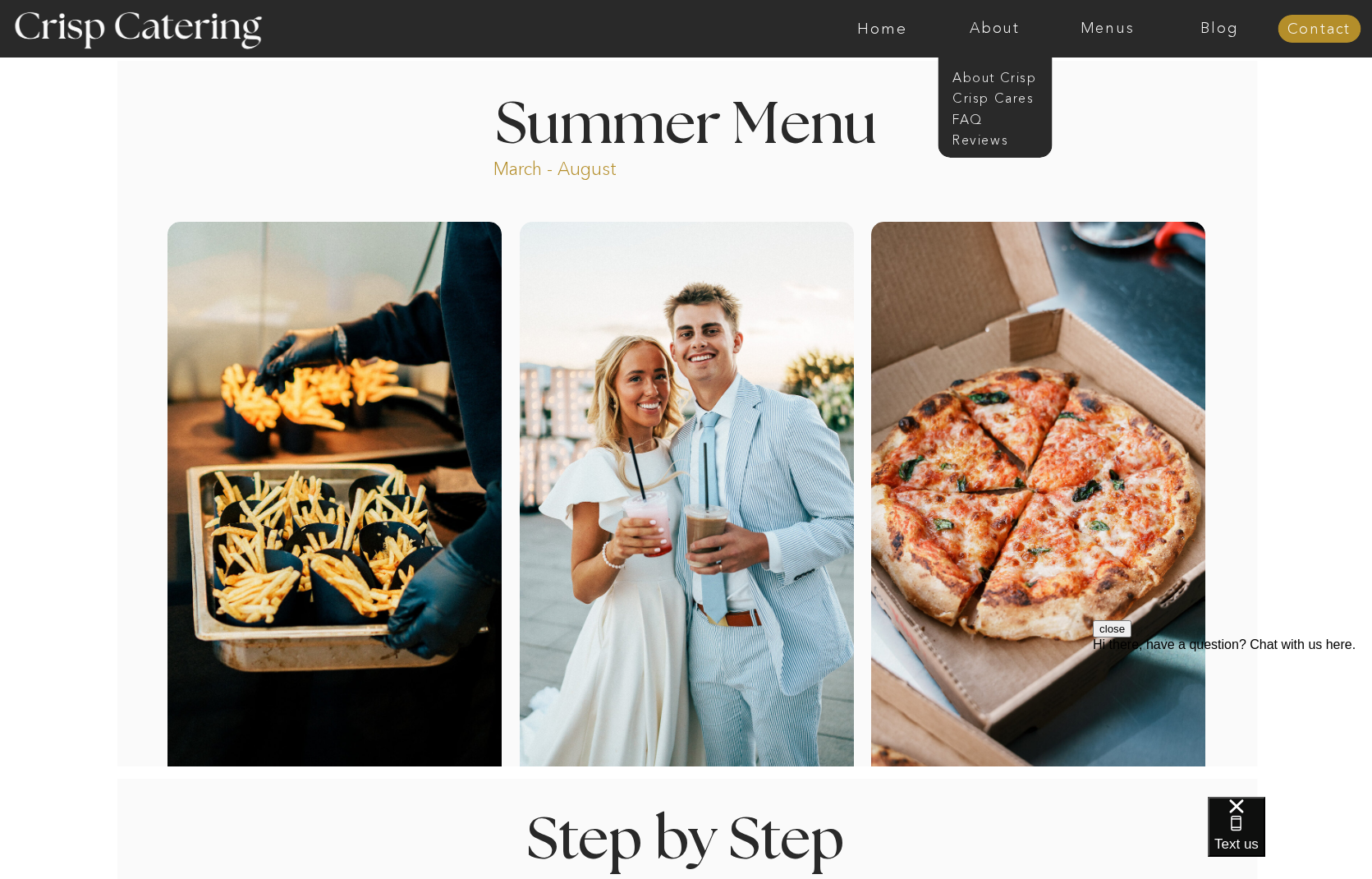
scroll to position [7, 0]
click at [963, 117] on nav "faq" at bounding box center [993, 118] width 82 height 16
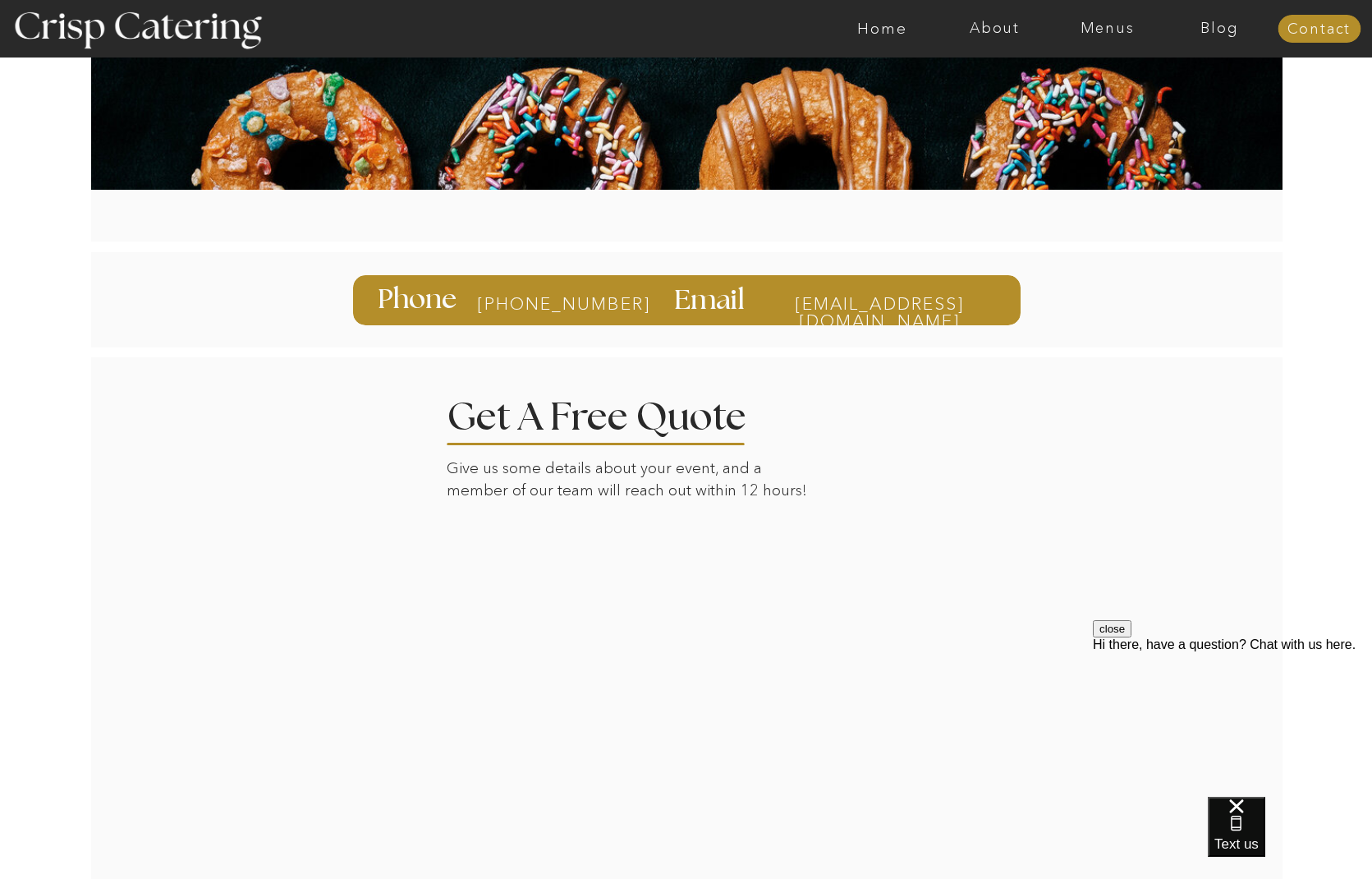
scroll to position [133, 0]
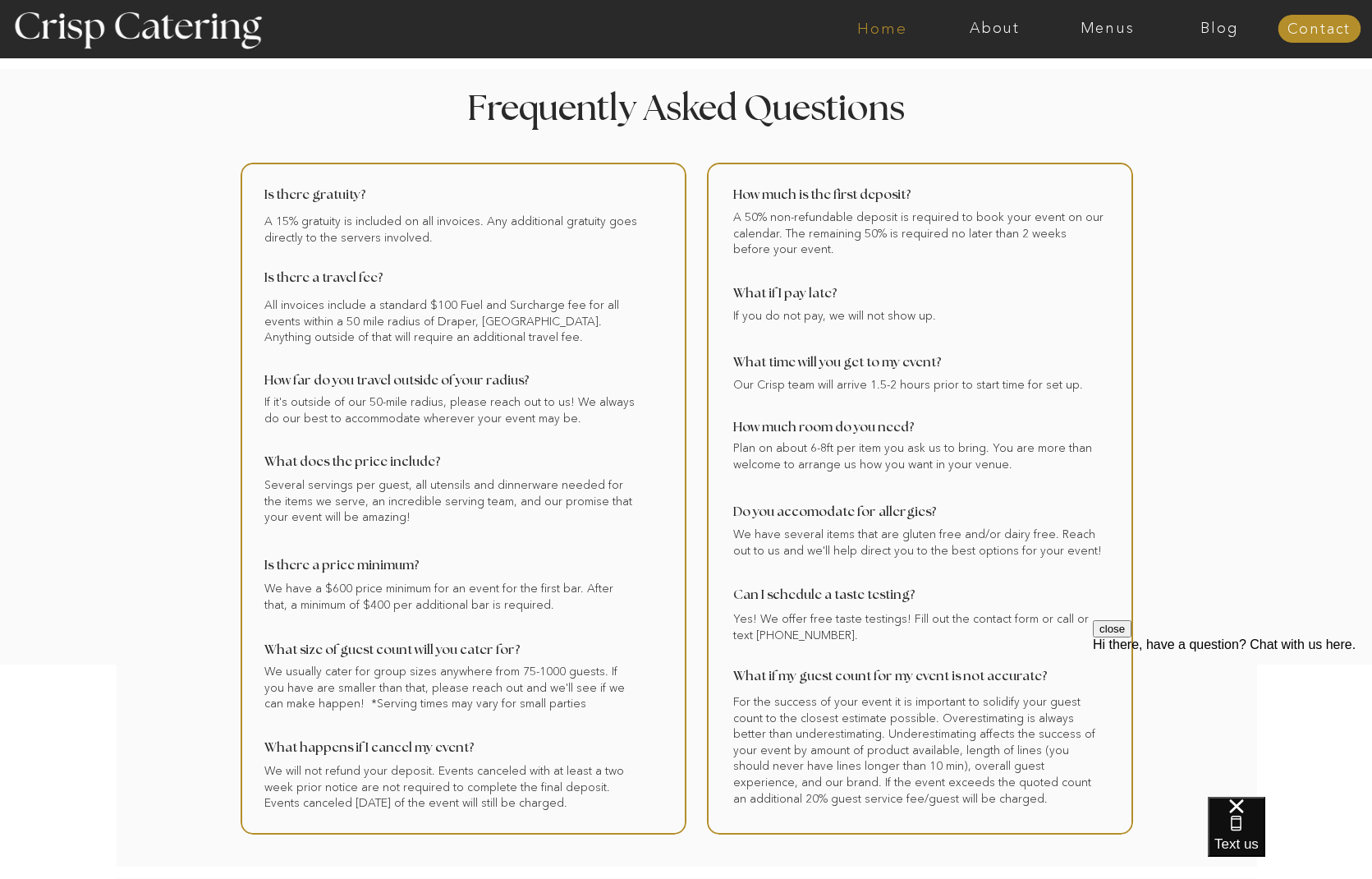
click at [882, 28] on nav "Home" at bounding box center [882, 29] width 112 height 17
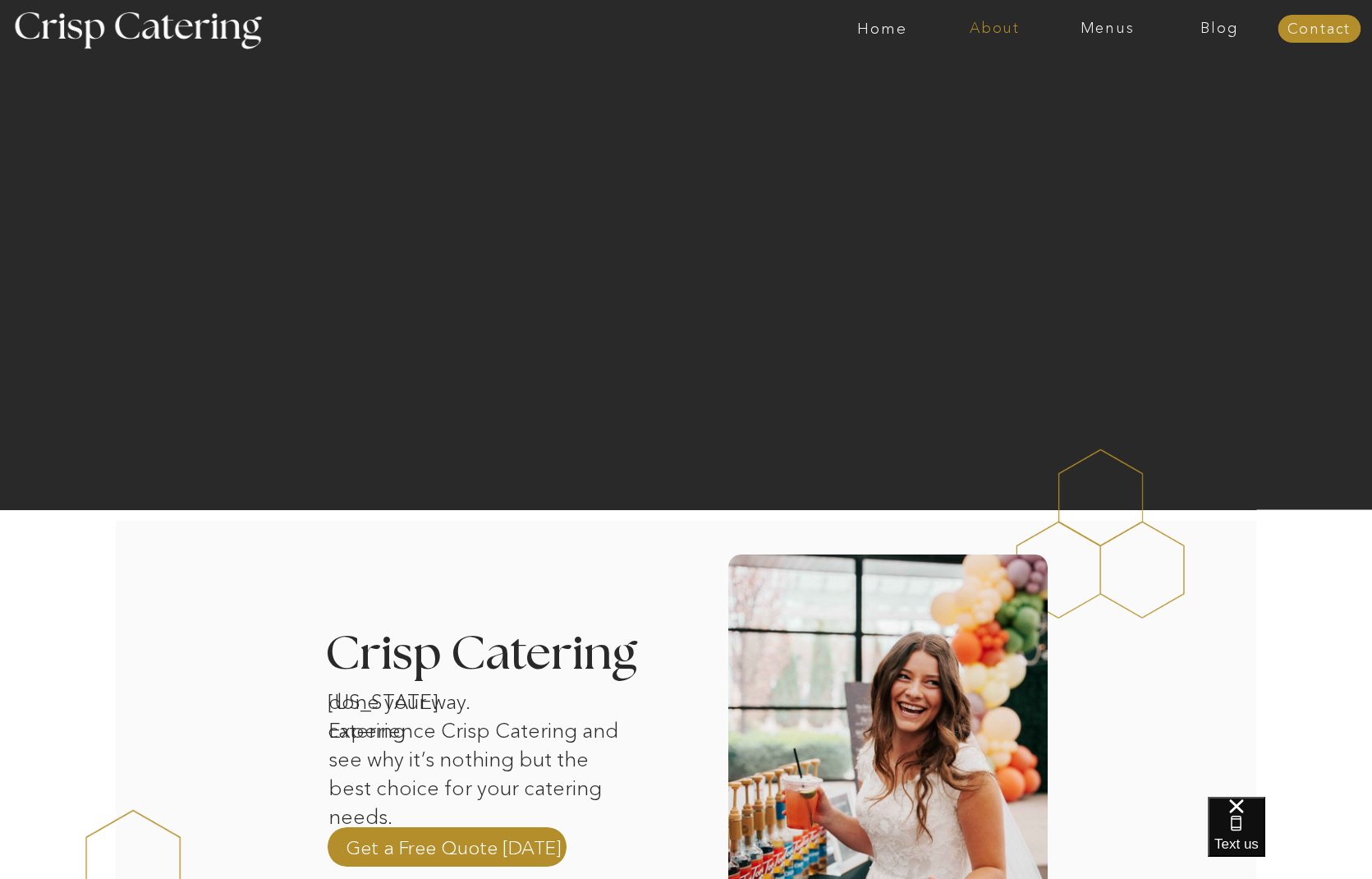
click at [981, 26] on nav "About" at bounding box center [994, 29] width 112 height 17
click at [969, 112] on nav "faq" at bounding box center [993, 118] width 82 height 16
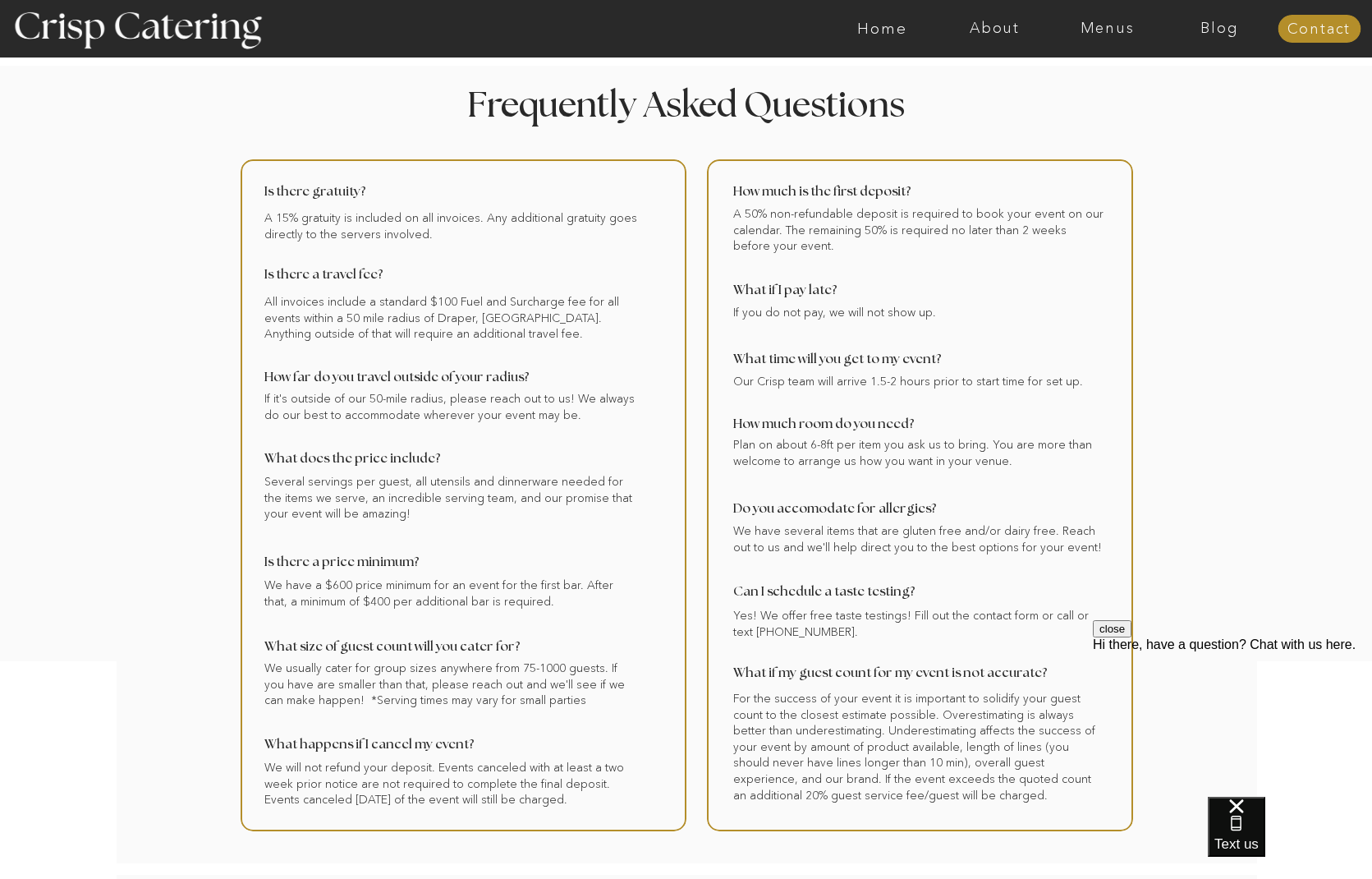
click at [1002, 38] on div at bounding box center [750, 28] width 2603 height 57
click at [1015, 29] on nav "About" at bounding box center [994, 29] width 112 height 17
click at [1020, 80] on nav "About Crisp" at bounding box center [999, 76] width 94 height 16
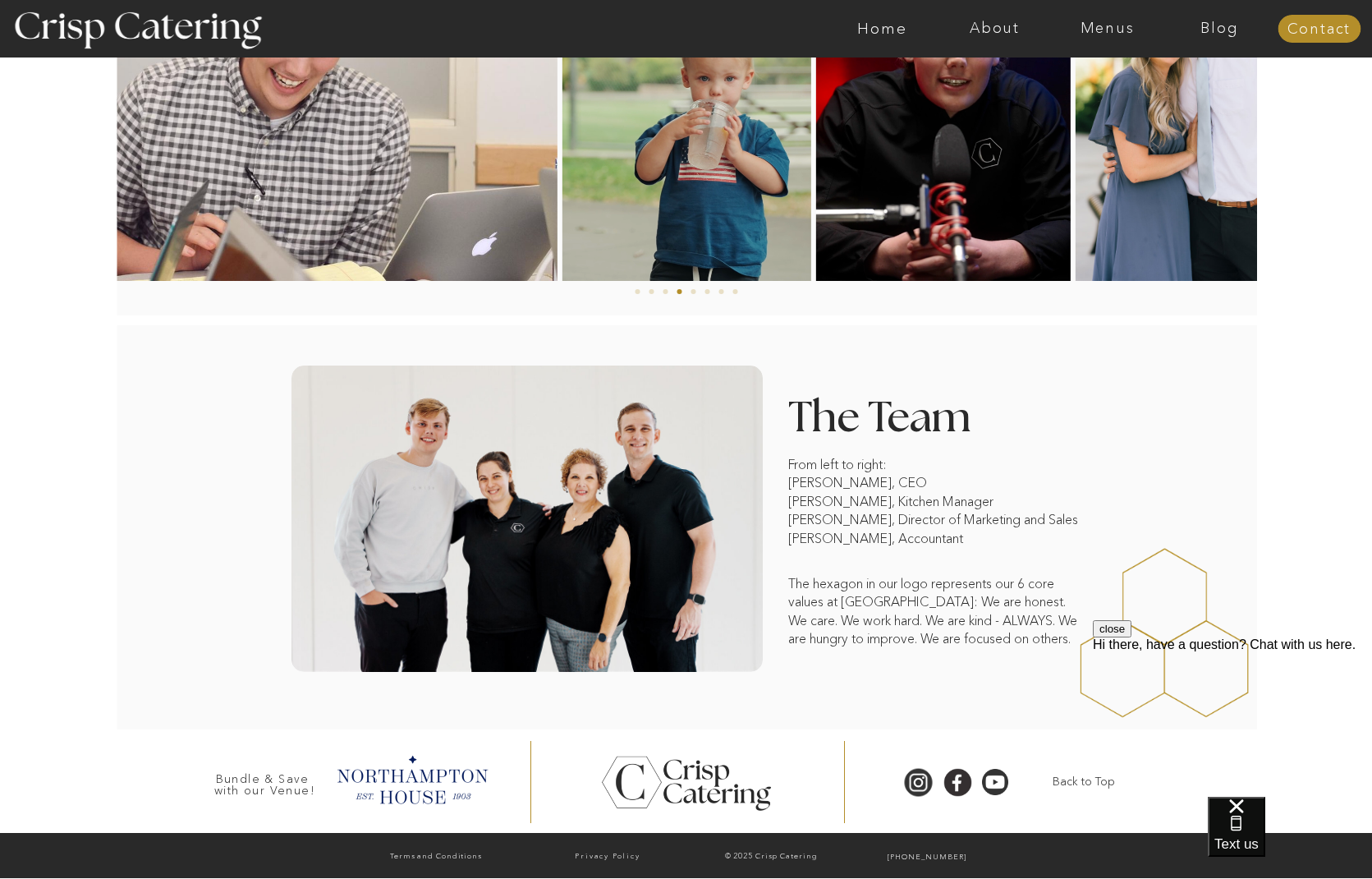
scroll to position [1016, 0]
